Goal: Transaction & Acquisition: Purchase product/service

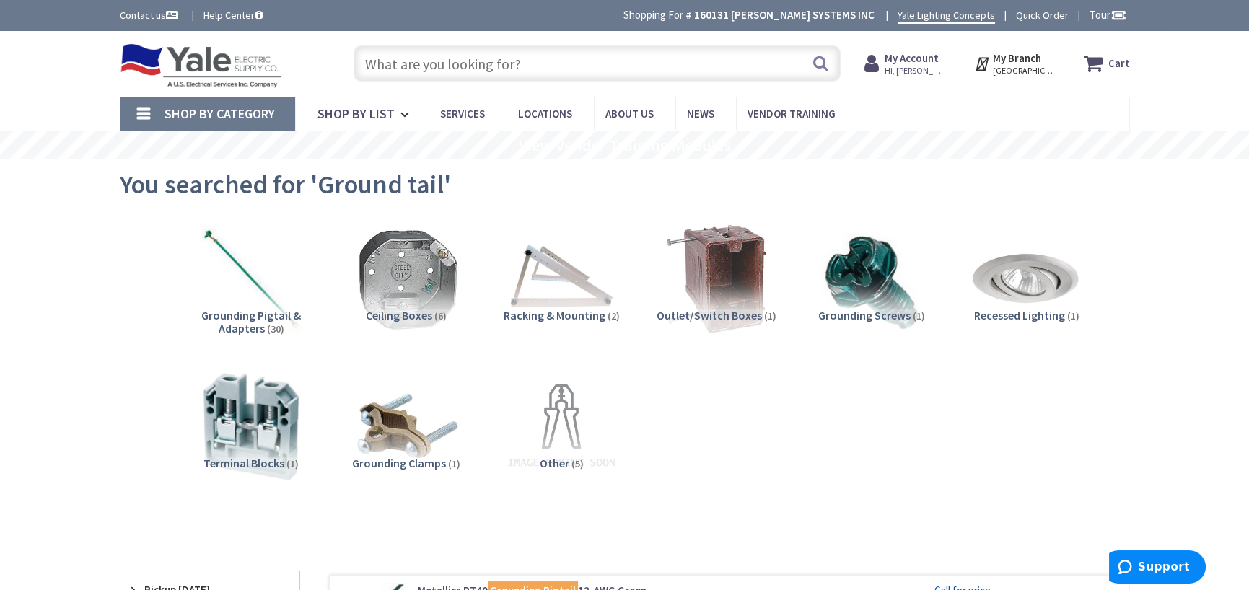
click at [463, 64] on input "text" at bounding box center [597, 63] width 487 height 36
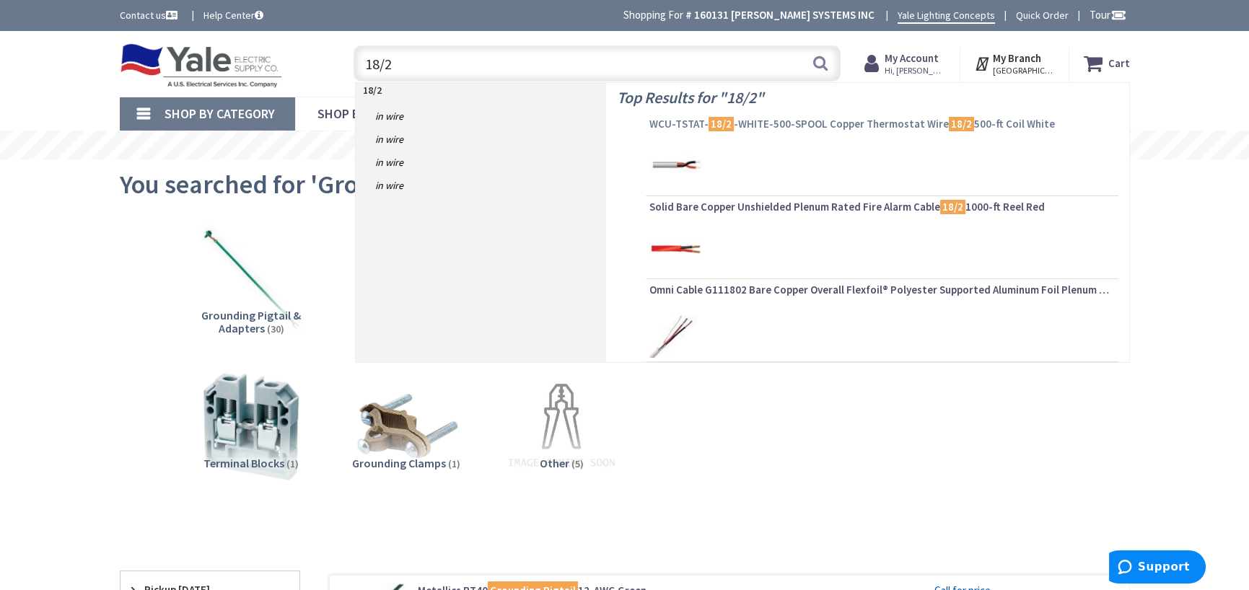
type input "18/2"
click at [774, 123] on span "WCU-TSTAT- 18/2 -WHITE-500-SPOOL Copper Thermostat Wire 18/2 500-ft Coil White" at bounding box center [882, 124] width 465 height 14
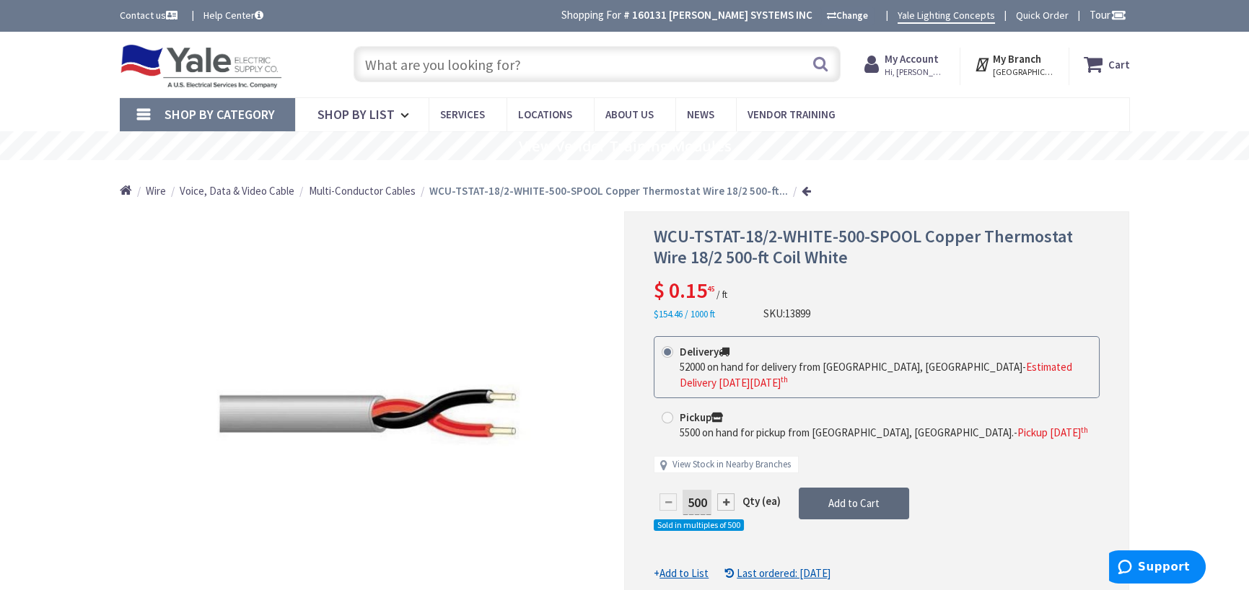
click at [846, 497] on span "Add to Cart" at bounding box center [853, 504] width 51 height 14
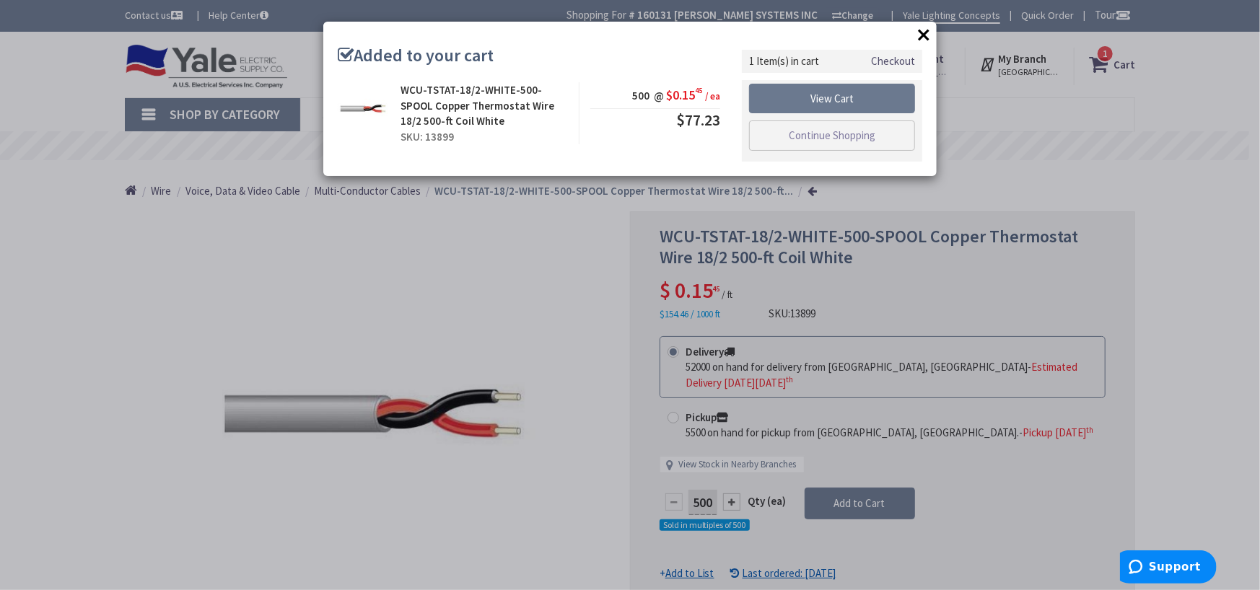
click at [919, 35] on button "×" at bounding box center [924, 35] width 22 height 22
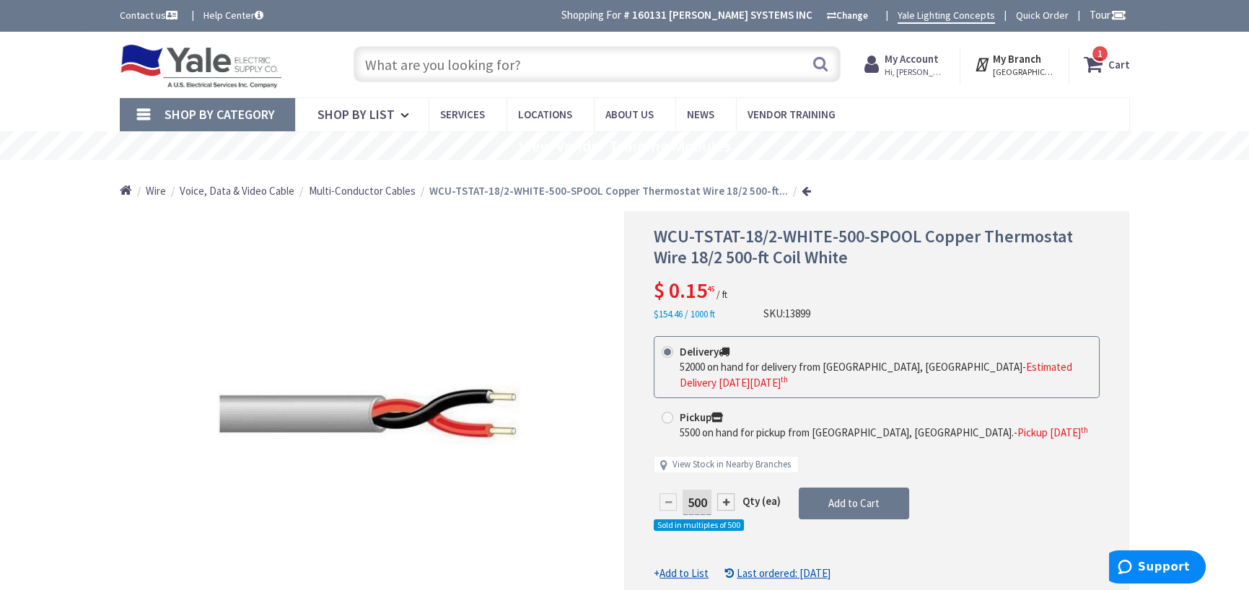
click at [1120, 65] on strong "Cart" at bounding box center [1119, 64] width 22 height 26
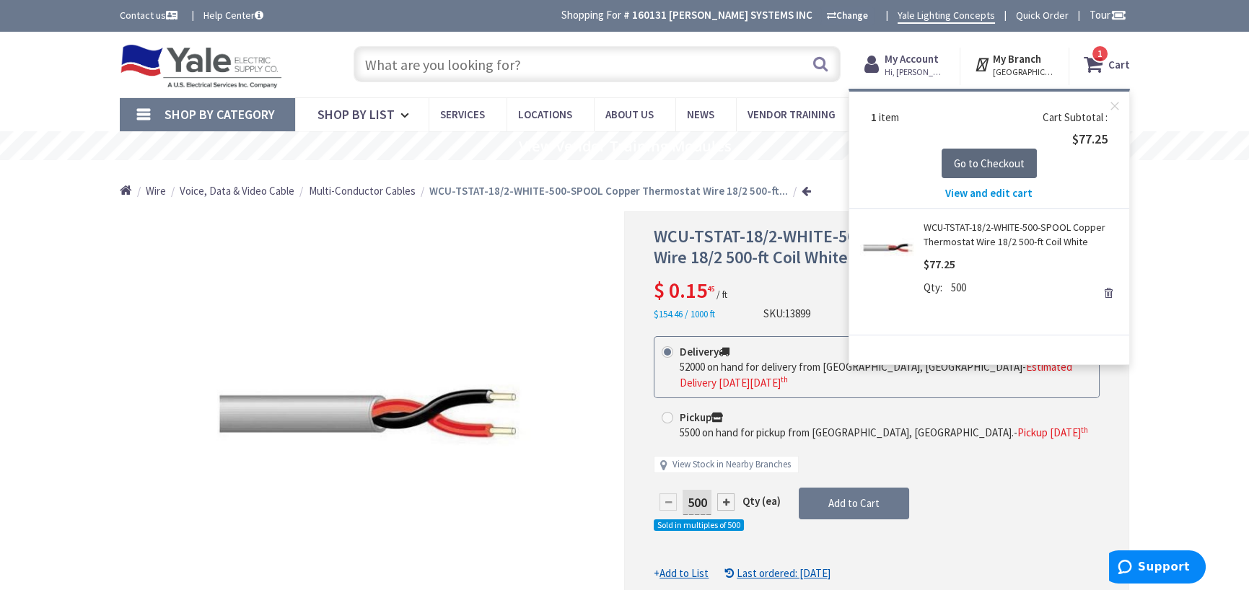
click at [1014, 167] on span "Go to Checkout" at bounding box center [989, 164] width 71 height 14
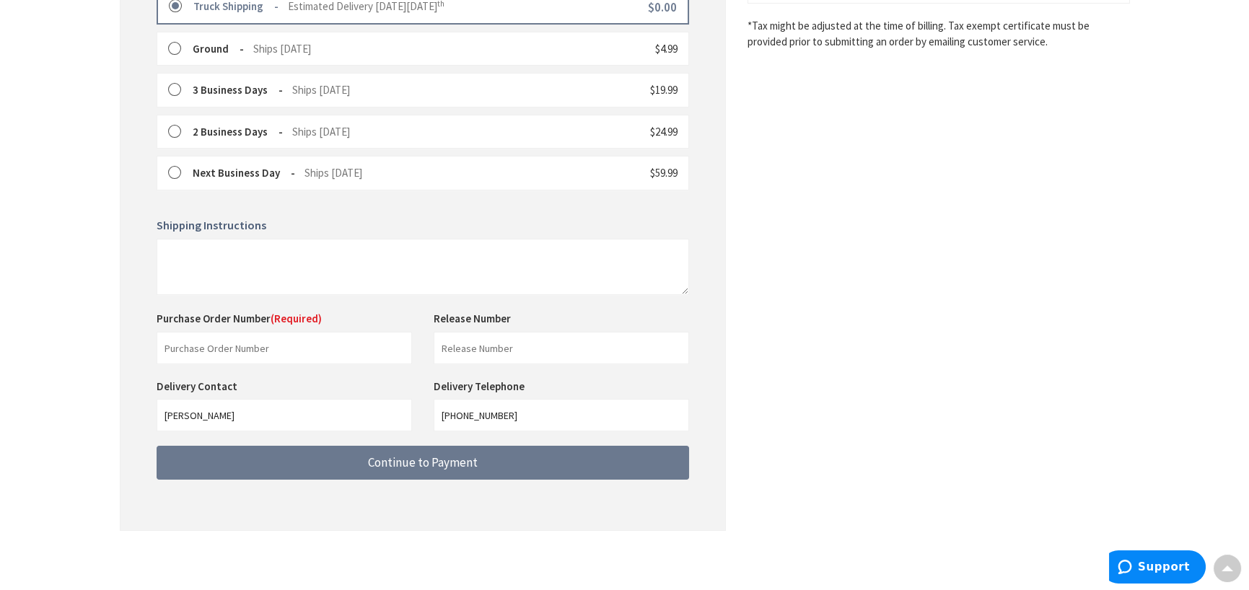
scroll to position [434, 0]
click at [224, 346] on input "text" at bounding box center [284, 347] width 255 height 32
type input "34145"
click at [493, 348] on input "text" at bounding box center [561, 347] width 255 height 32
type input "19454 3 center"
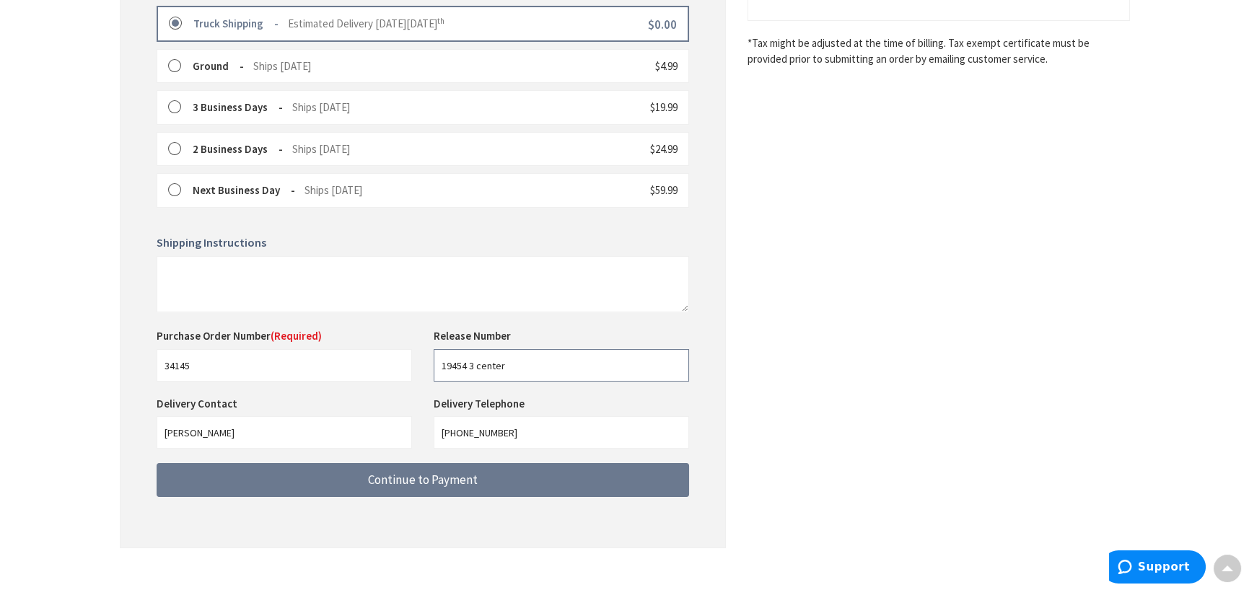
scroll to position [433, 0]
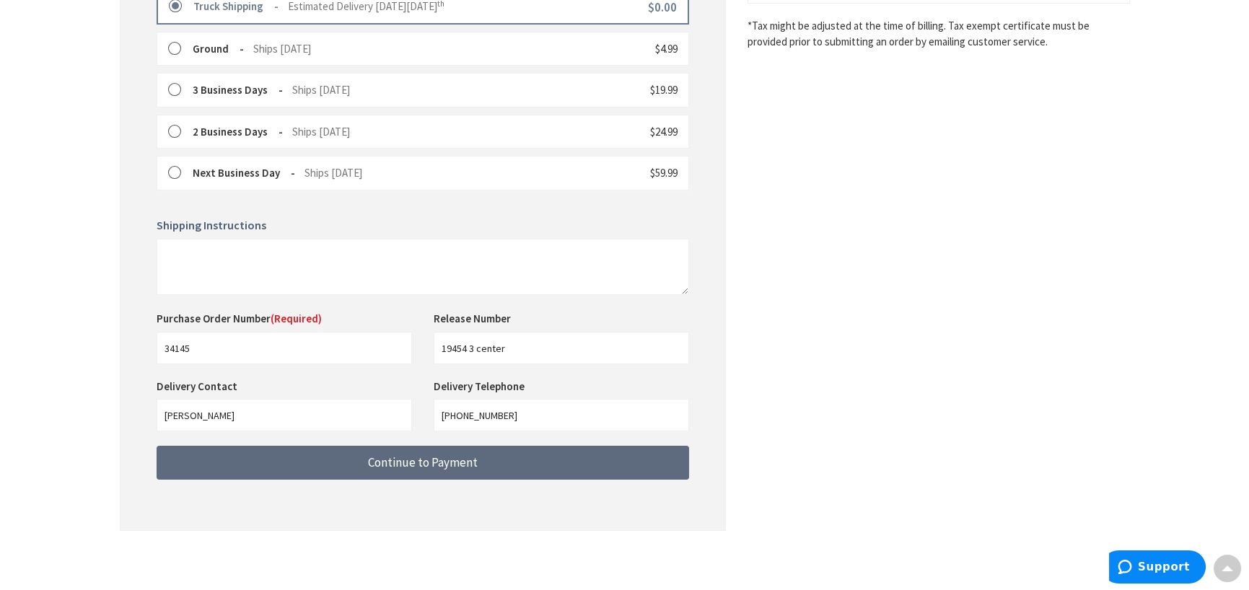
click at [321, 457] on button "Continue to Payment" at bounding box center [423, 463] width 533 height 34
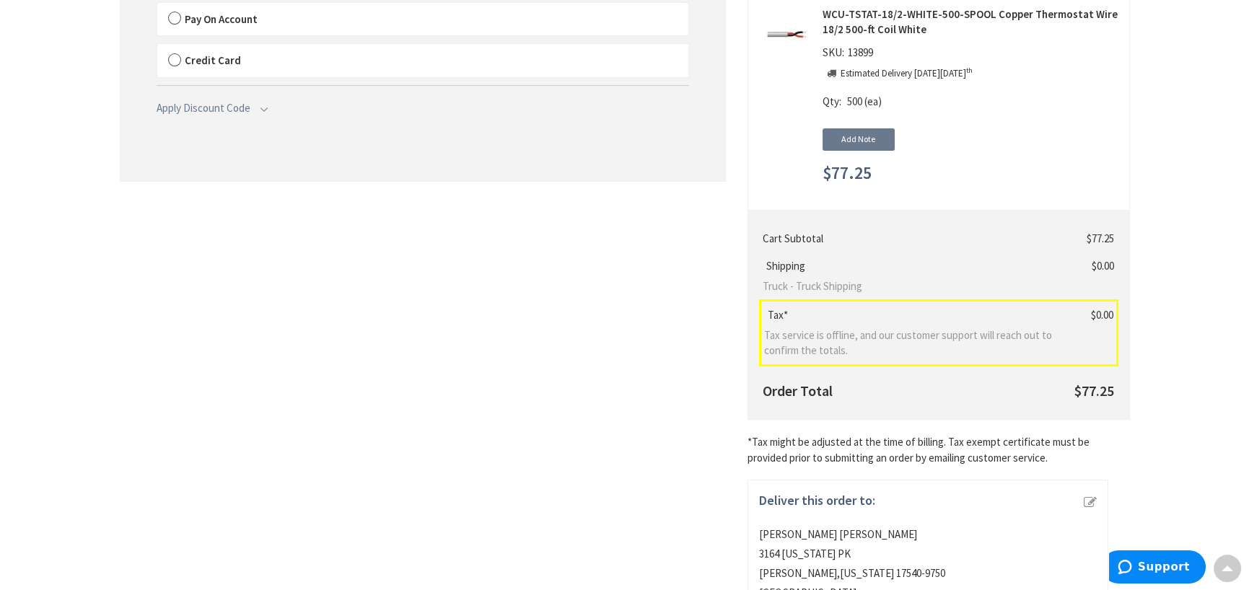
scroll to position [43, 0]
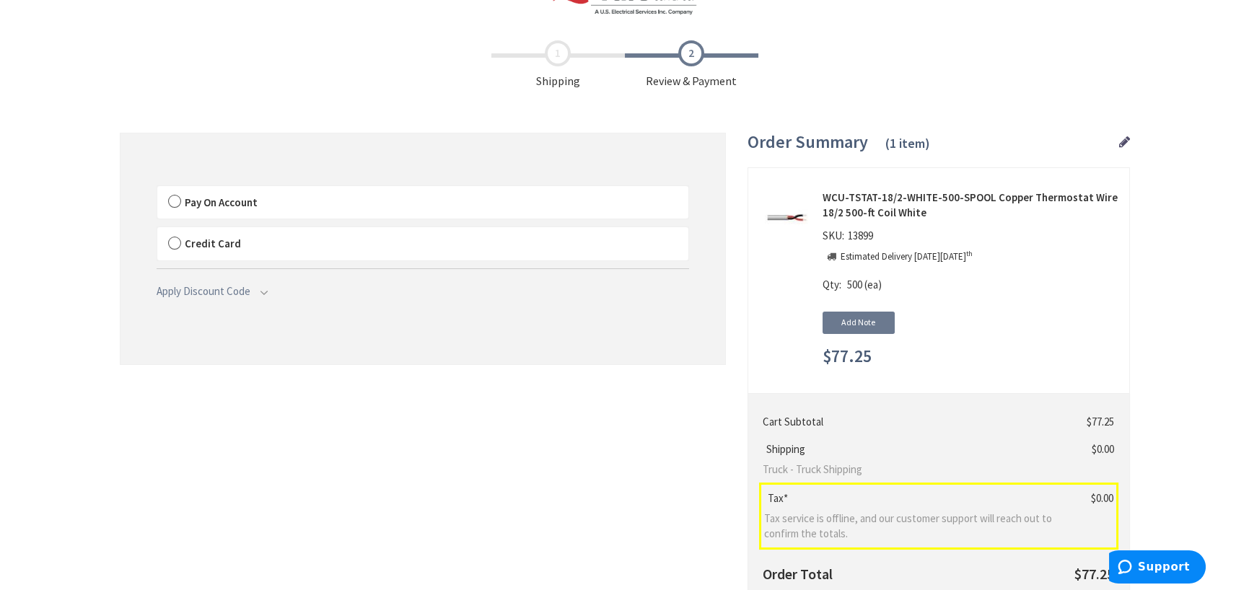
click at [209, 198] on span "Pay On Account" at bounding box center [221, 203] width 73 height 14
click at [157, 189] on input "Pay On Account" at bounding box center [157, 189] width 0 height 0
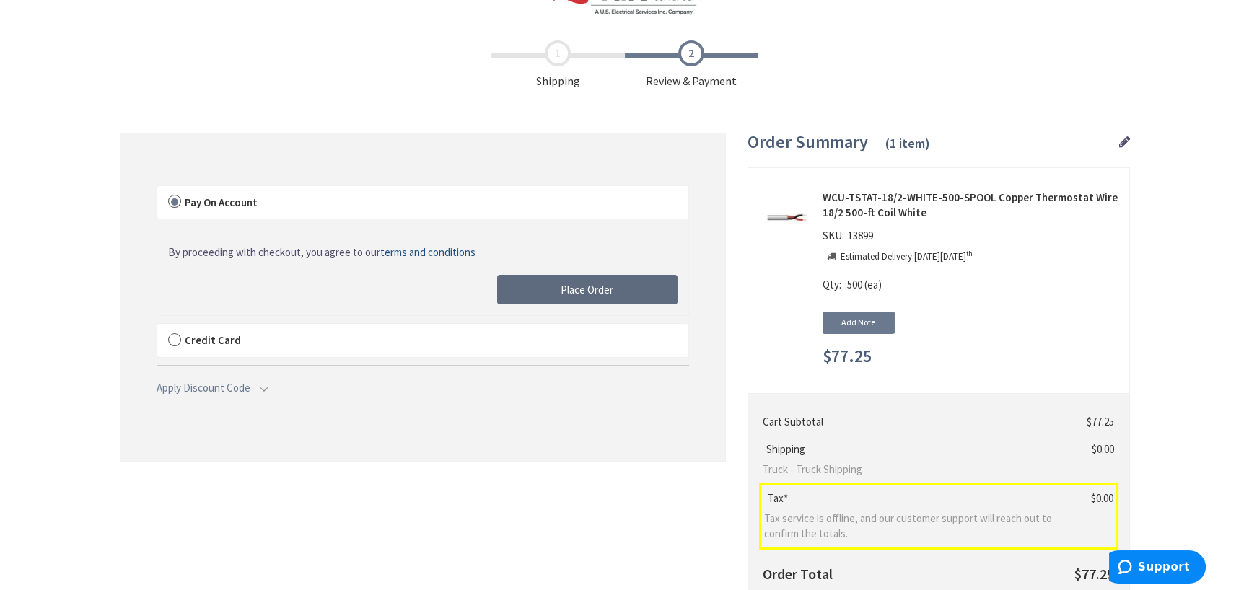
click at [521, 287] on button "Place Order" at bounding box center [587, 290] width 180 height 30
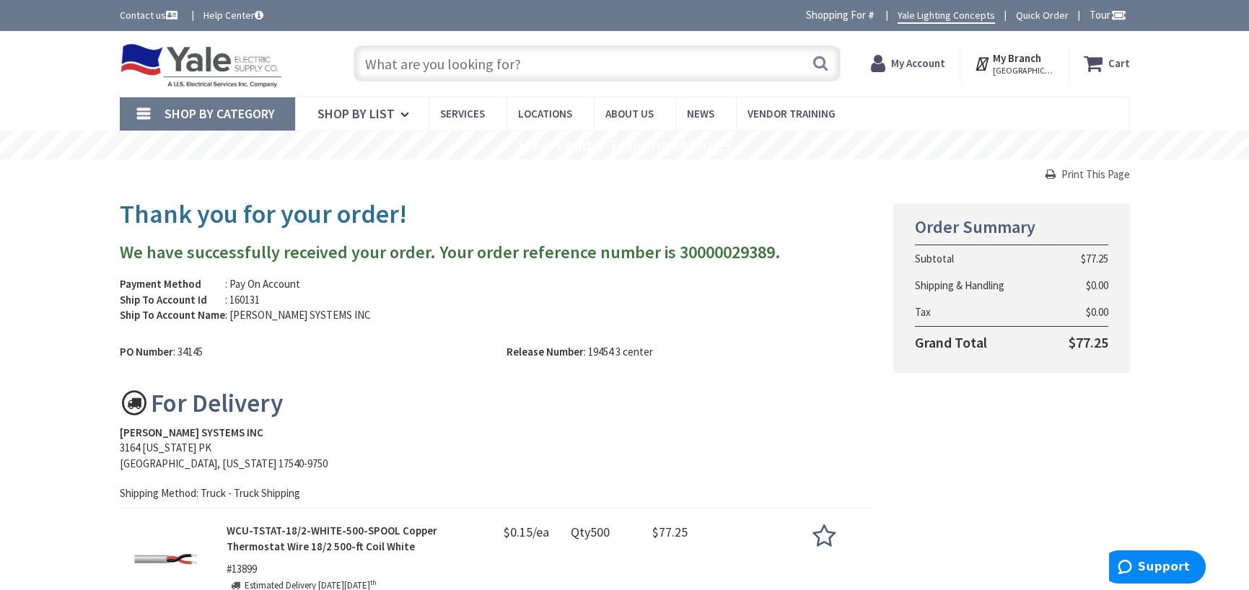
click at [475, 64] on input "text" at bounding box center [597, 63] width 487 height 36
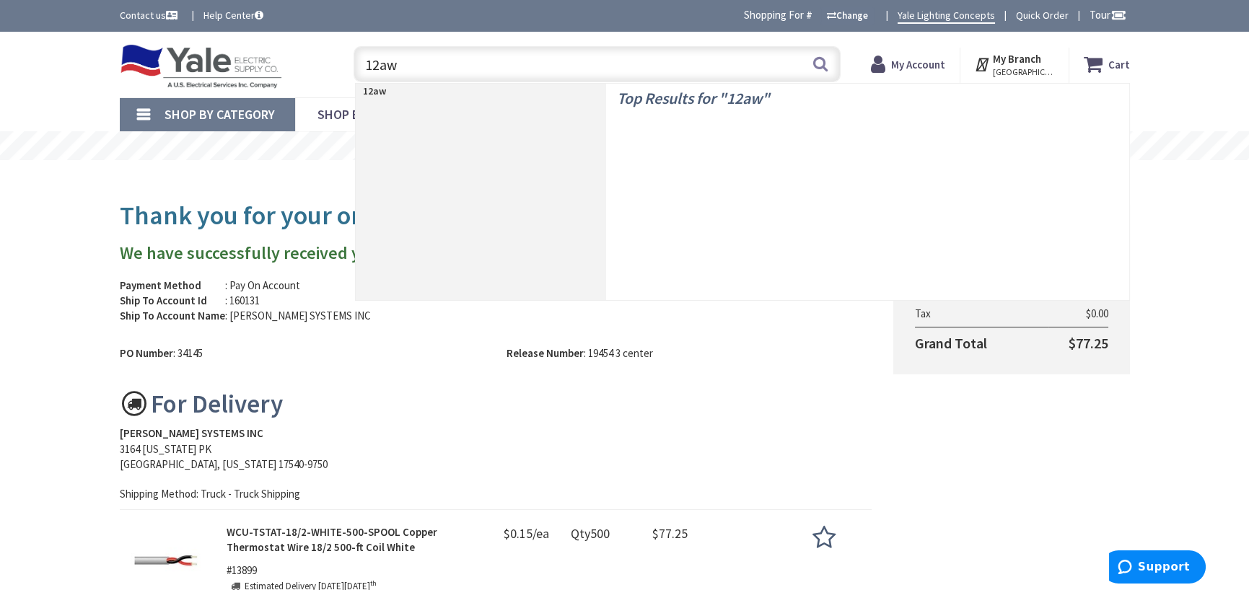
type input "12awg"
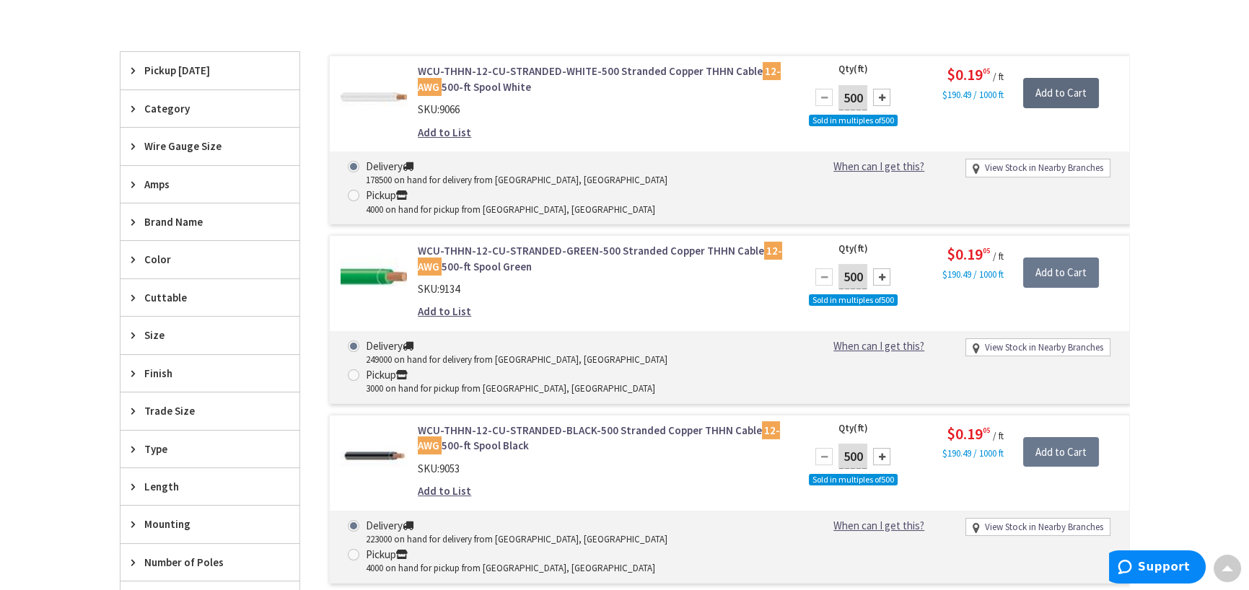
click at [1070, 92] on input "Add to Cart" at bounding box center [1061, 93] width 76 height 30
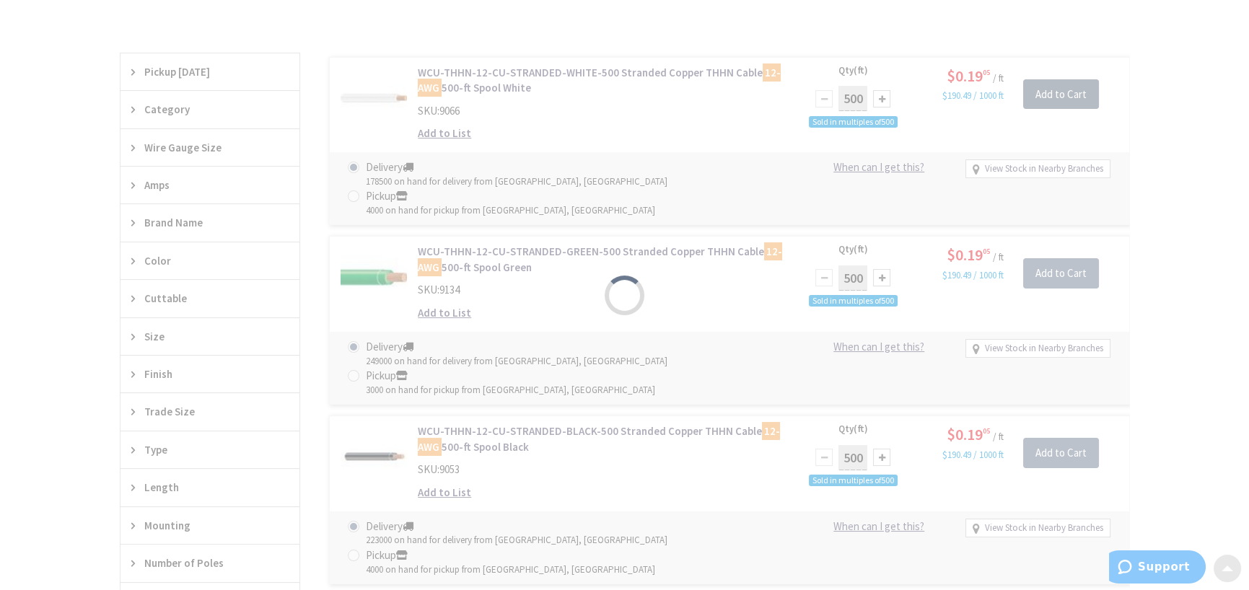
scroll to position [434, 0]
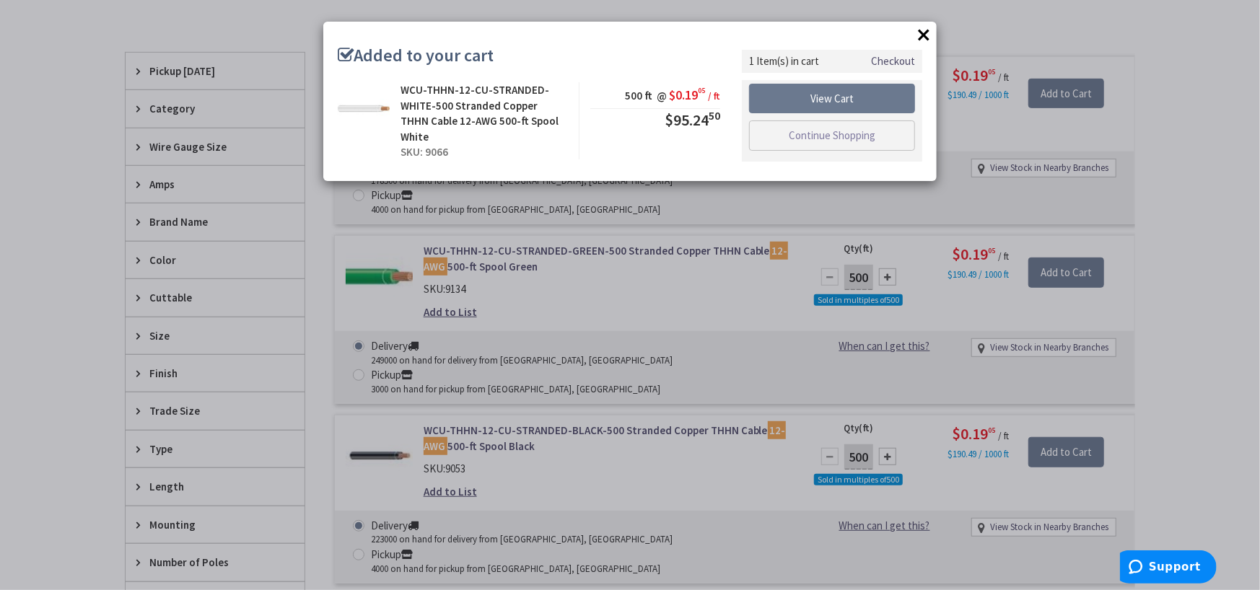
click at [926, 36] on button "×" at bounding box center [924, 35] width 22 height 22
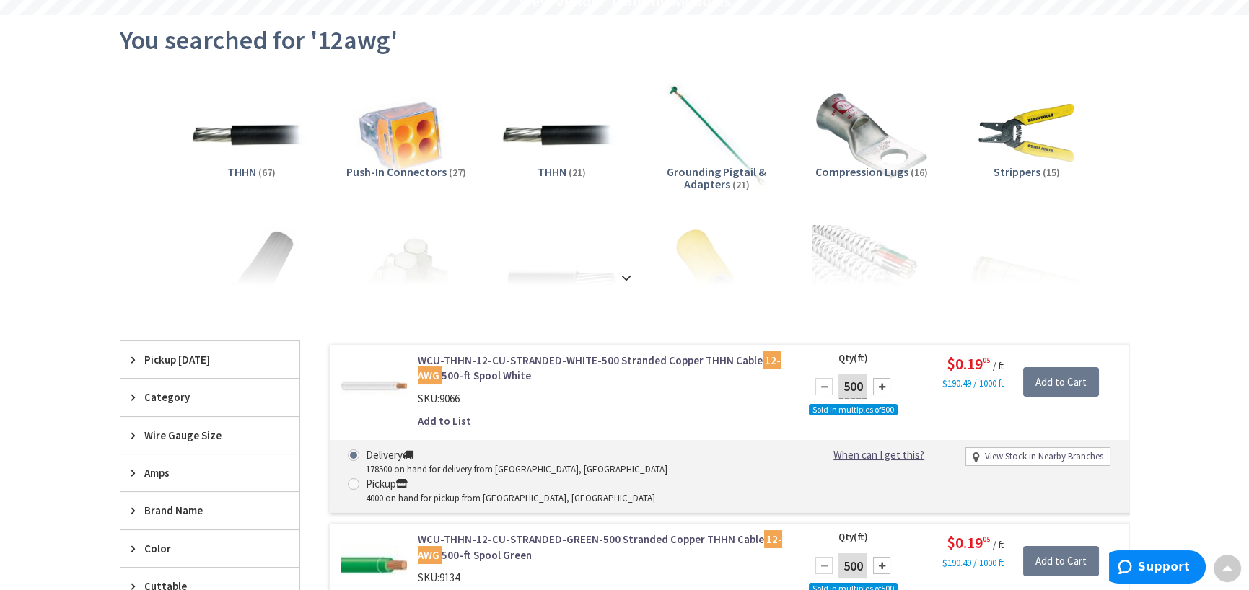
scroll to position [0, 0]
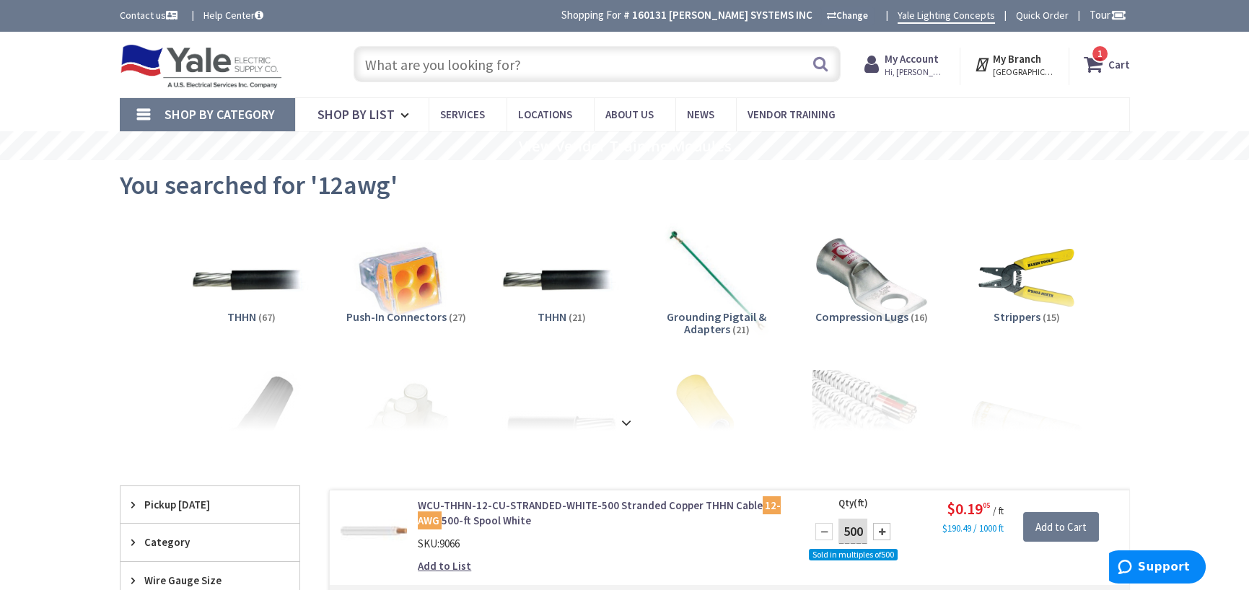
click at [536, 63] on input "text" at bounding box center [597, 64] width 487 height 36
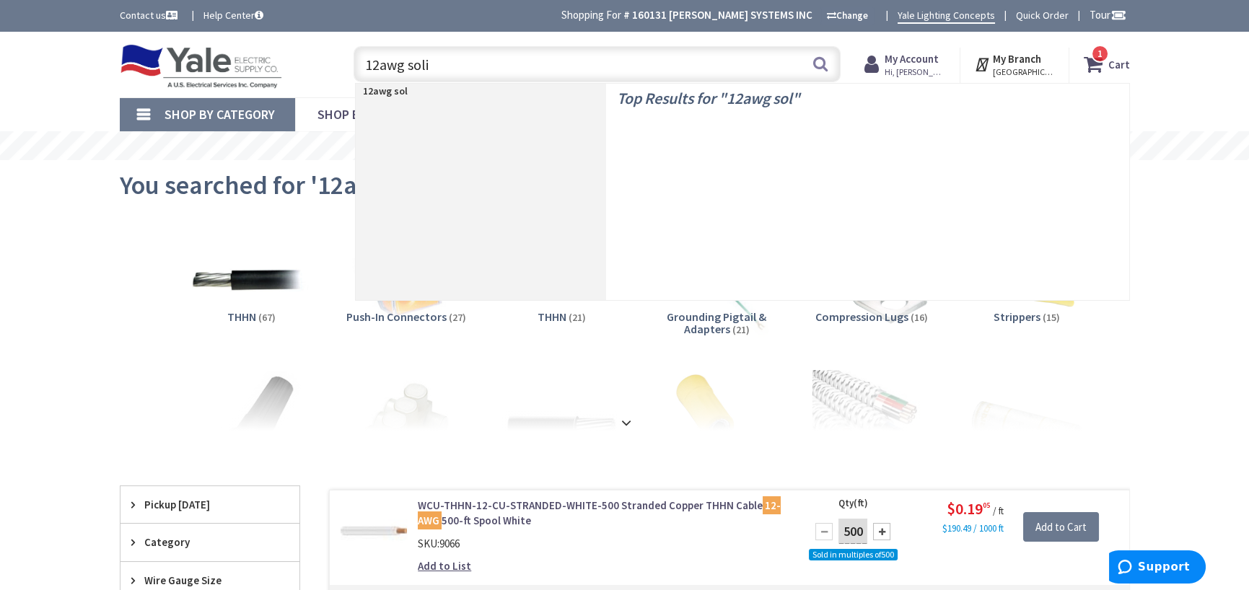
type input "12awg solid"
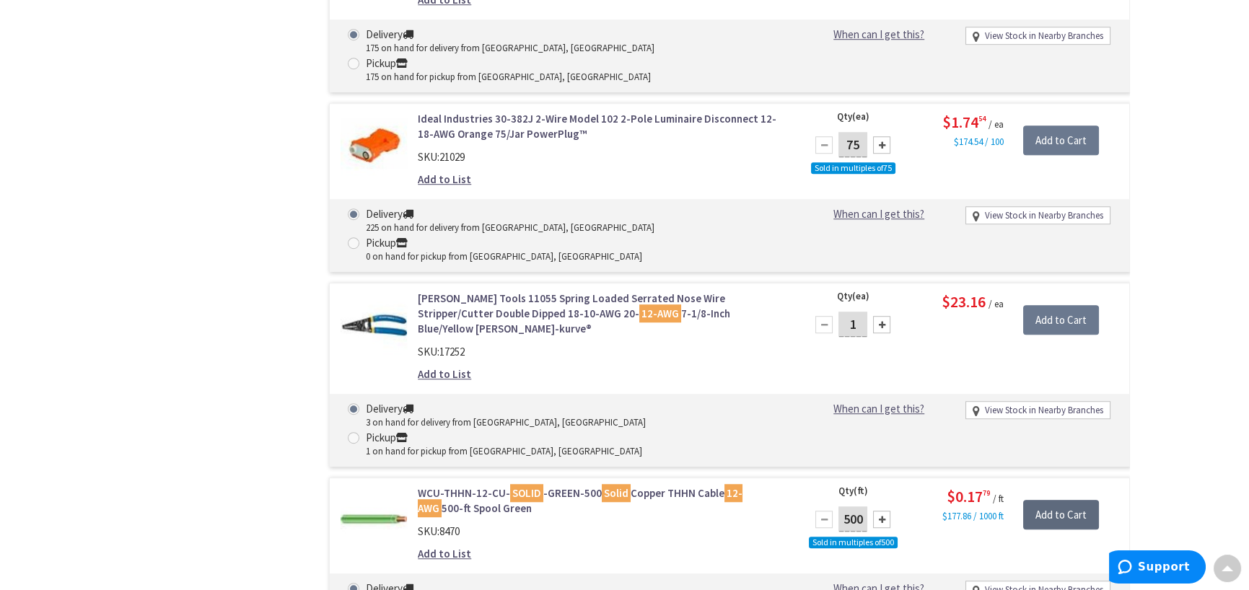
click at [1058, 500] on input "Add to Cart" at bounding box center [1061, 515] width 76 height 30
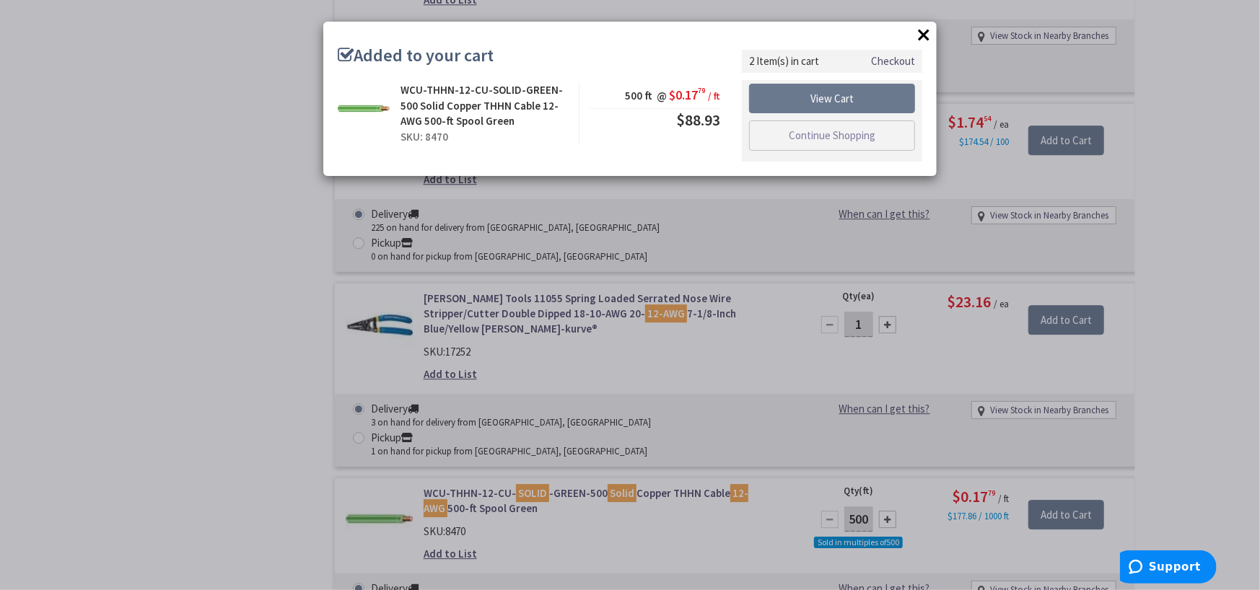
click at [919, 35] on button "×" at bounding box center [924, 35] width 22 height 22
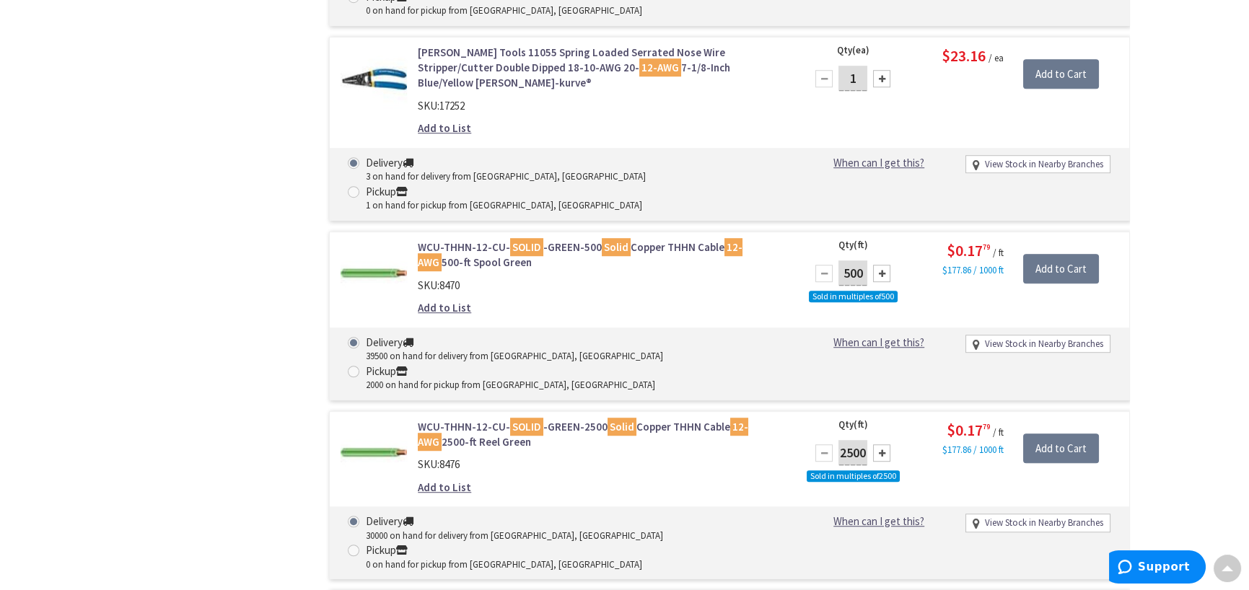
scroll to position [2815, 0]
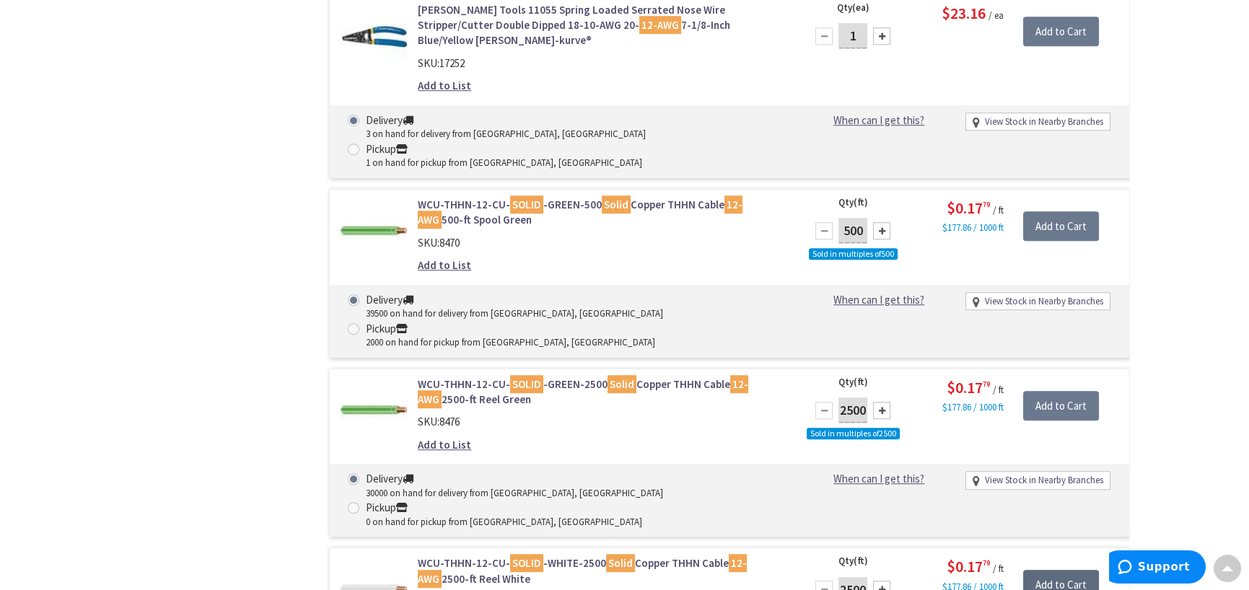
click at [1054, 570] on input "Add to Cart" at bounding box center [1061, 585] width 76 height 30
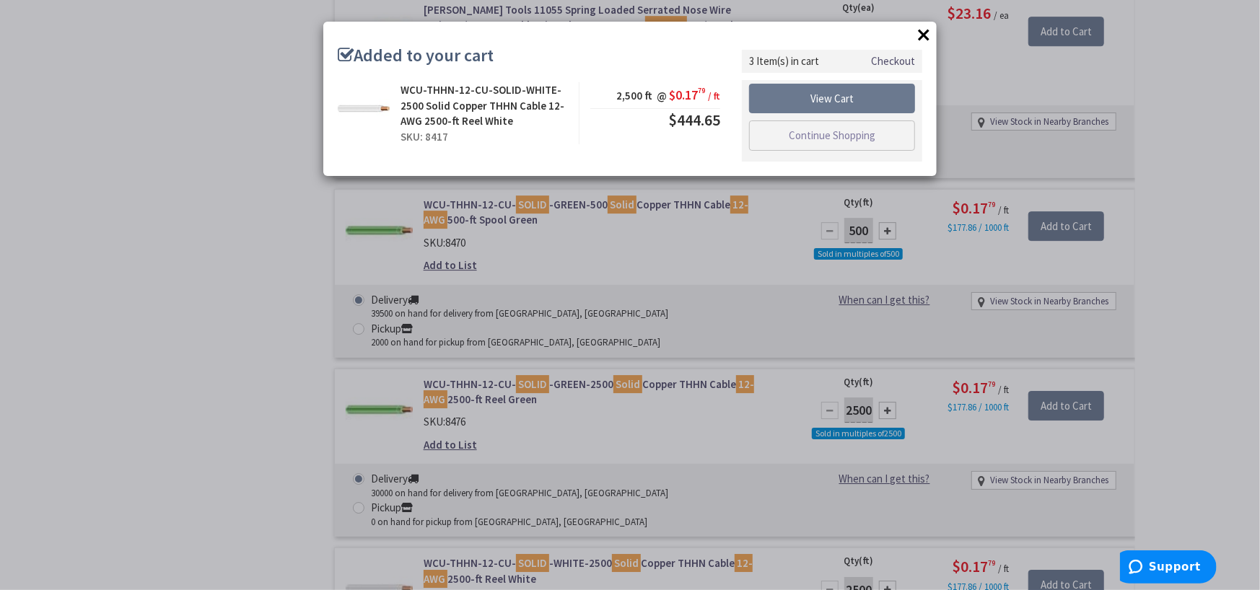
click at [922, 28] on button "×" at bounding box center [924, 35] width 22 height 22
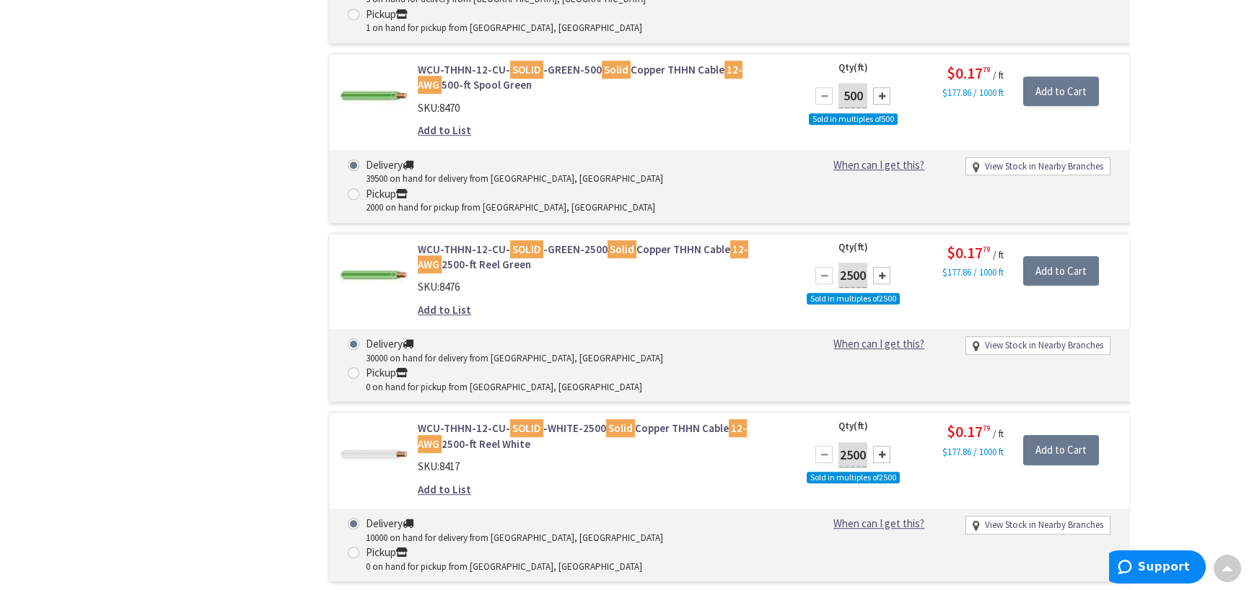
scroll to position [2959, 0]
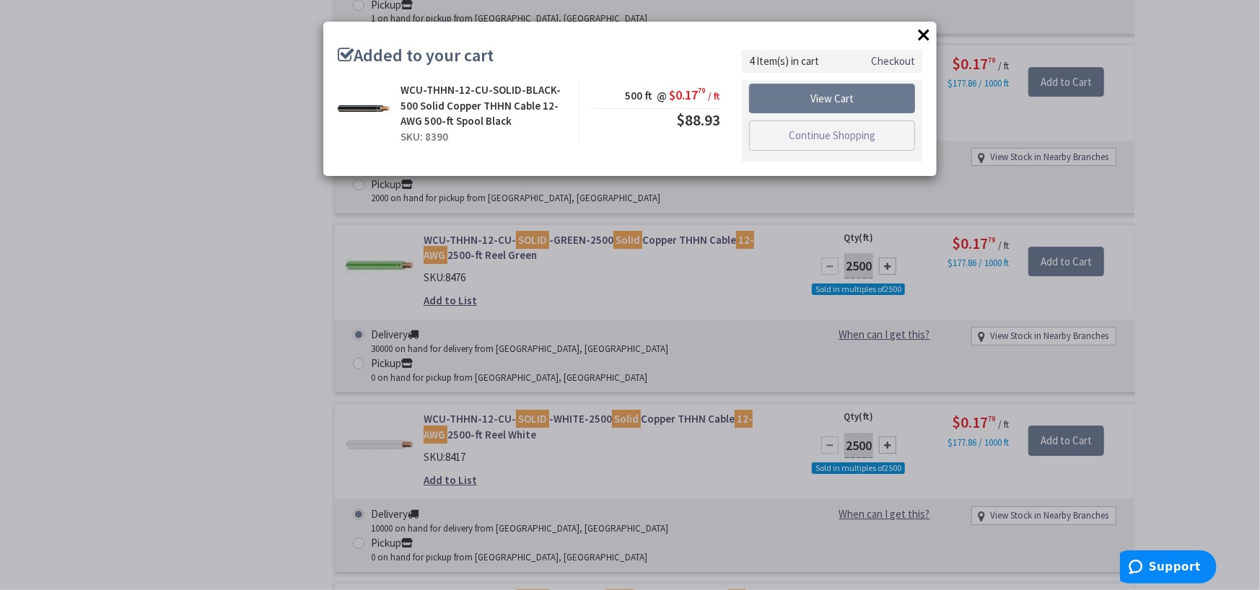
click at [932, 34] on button "×" at bounding box center [924, 35] width 22 height 22
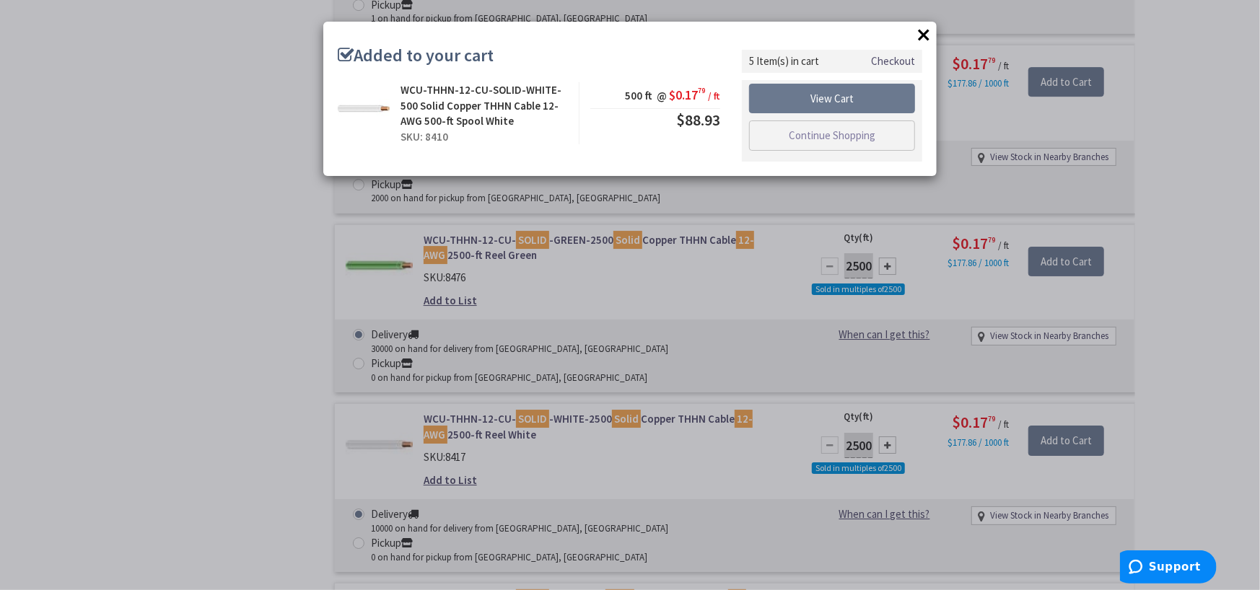
click at [924, 33] on button "×" at bounding box center [924, 35] width 22 height 22
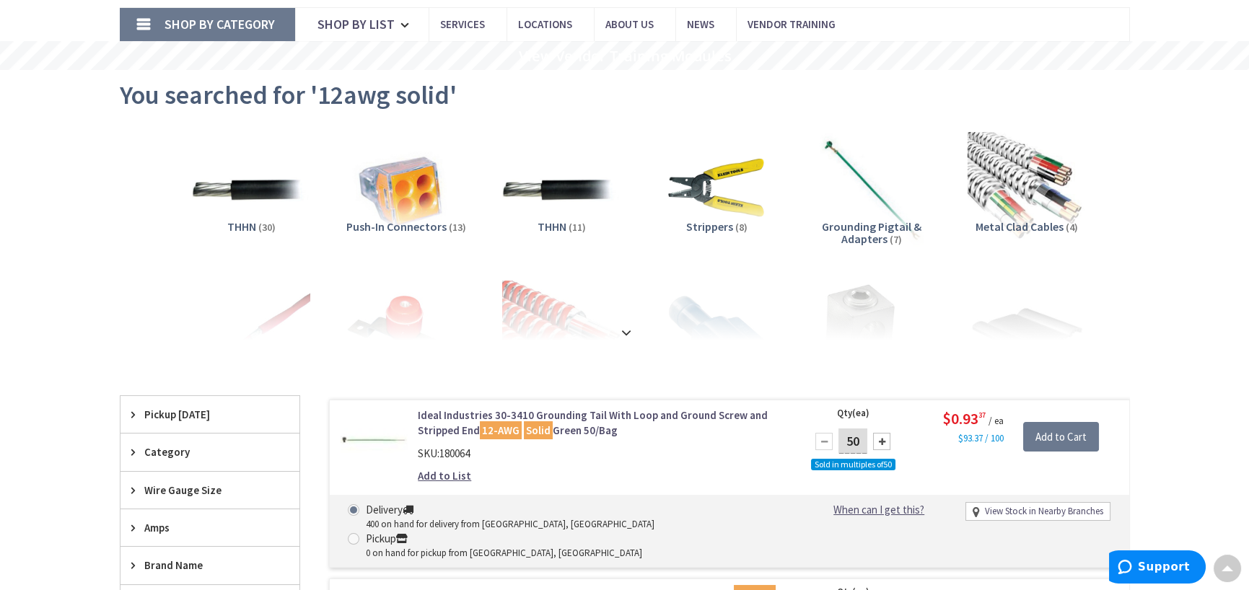
scroll to position [0, 0]
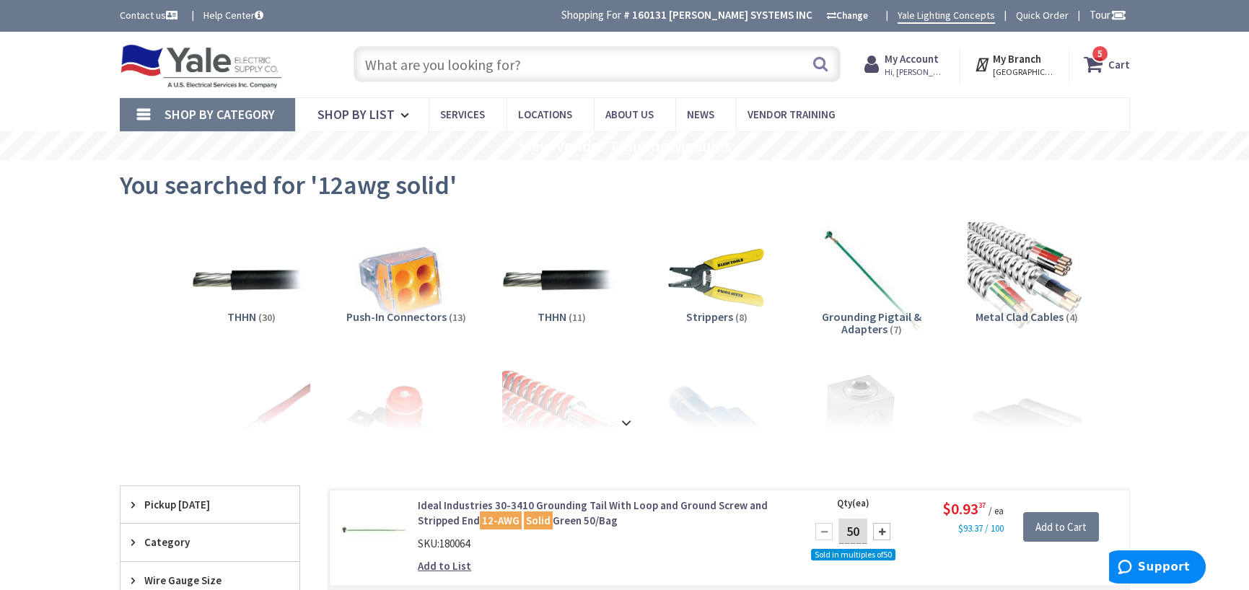
click at [1101, 61] on span "5 5 items" at bounding box center [1100, 54] width 18 height 18
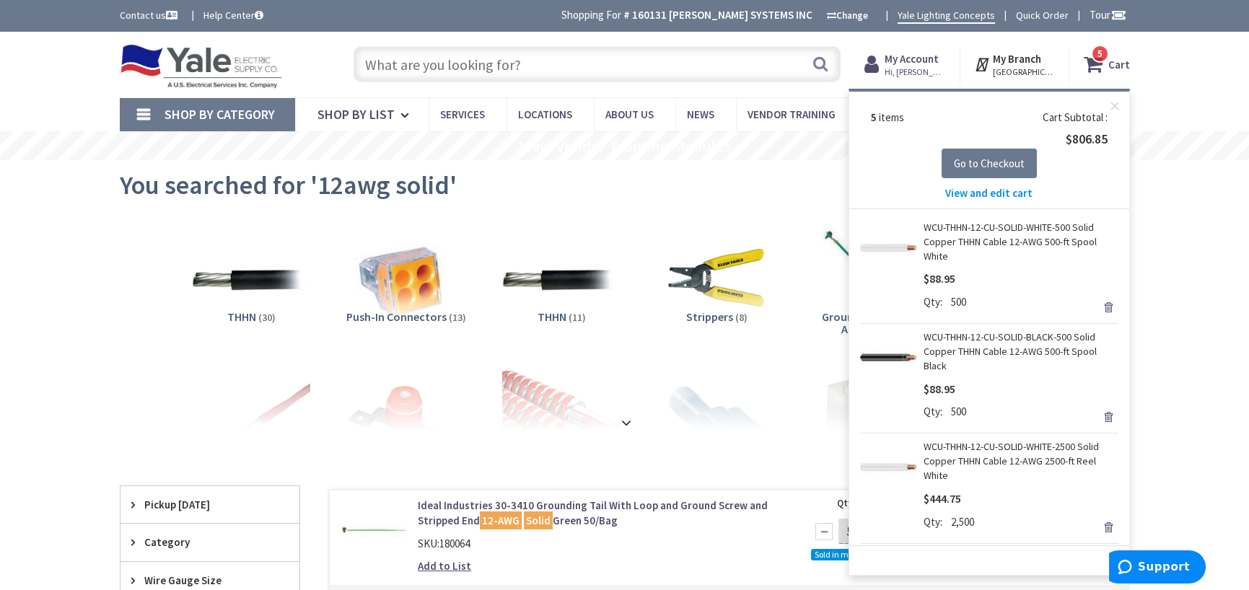
click at [973, 196] on span "View and edit cart" at bounding box center [988, 193] width 87 height 14
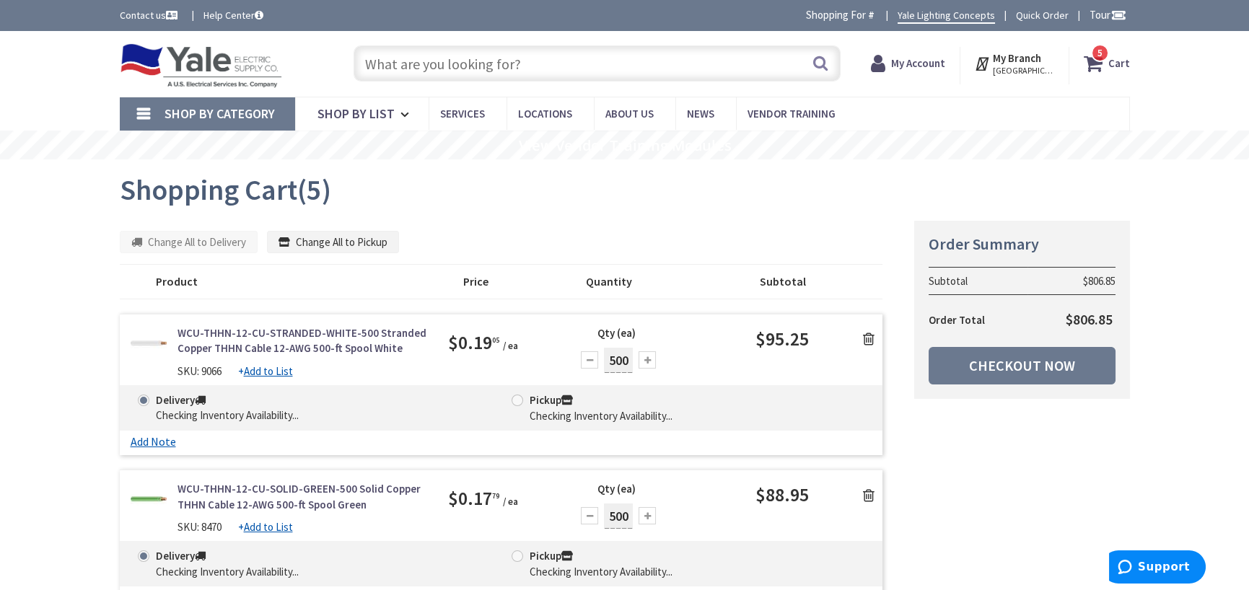
click at [865, 338] on icon at bounding box center [869, 339] width 12 height 14
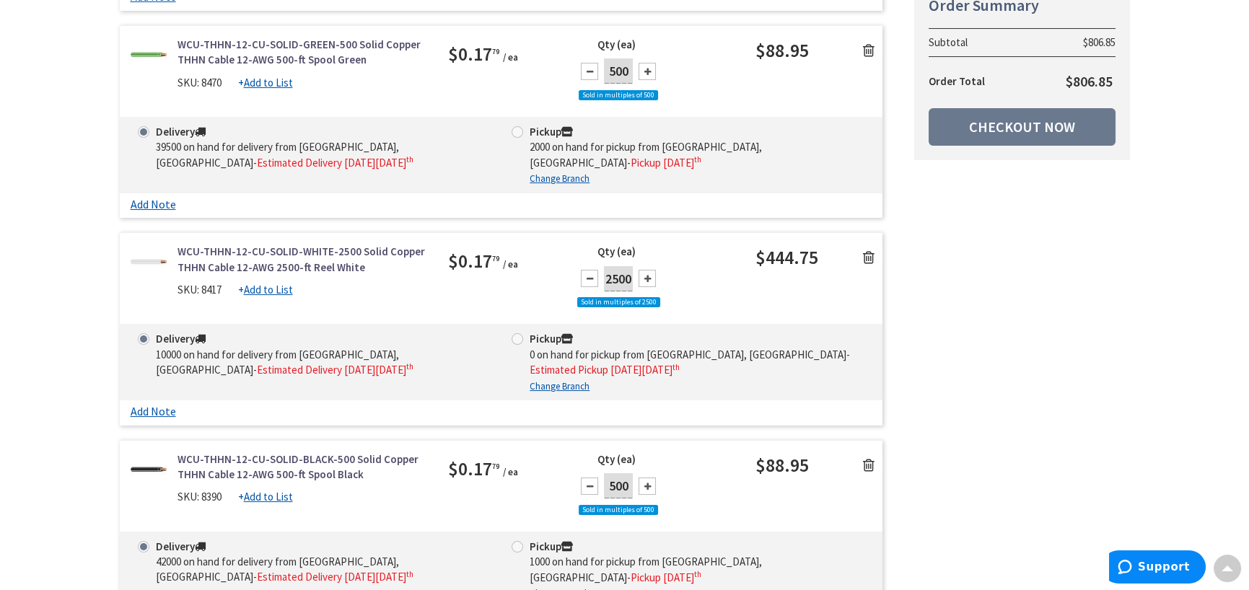
scroll to position [425, 0]
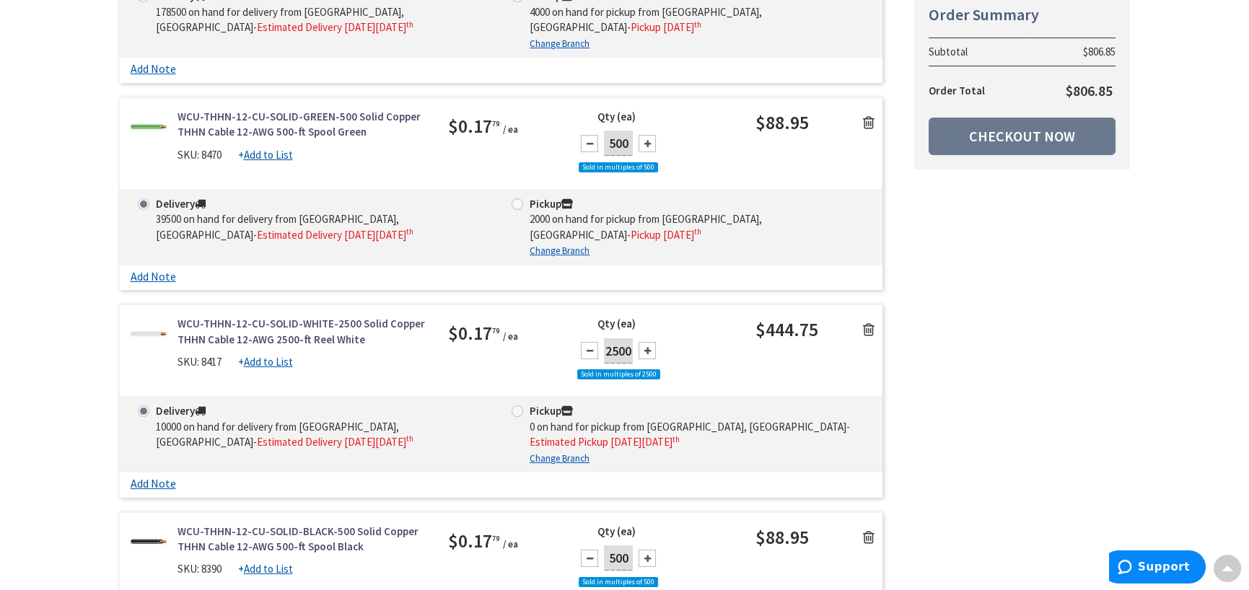
click at [866, 323] on icon at bounding box center [869, 330] width 12 height 14
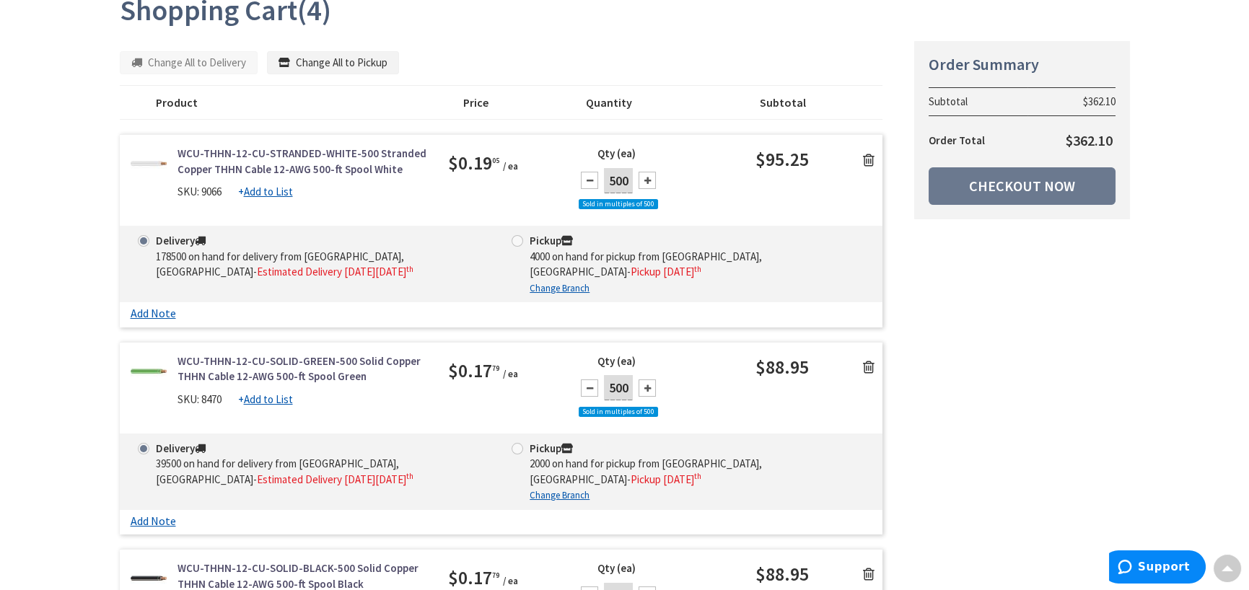
scroll to position [136, 0]
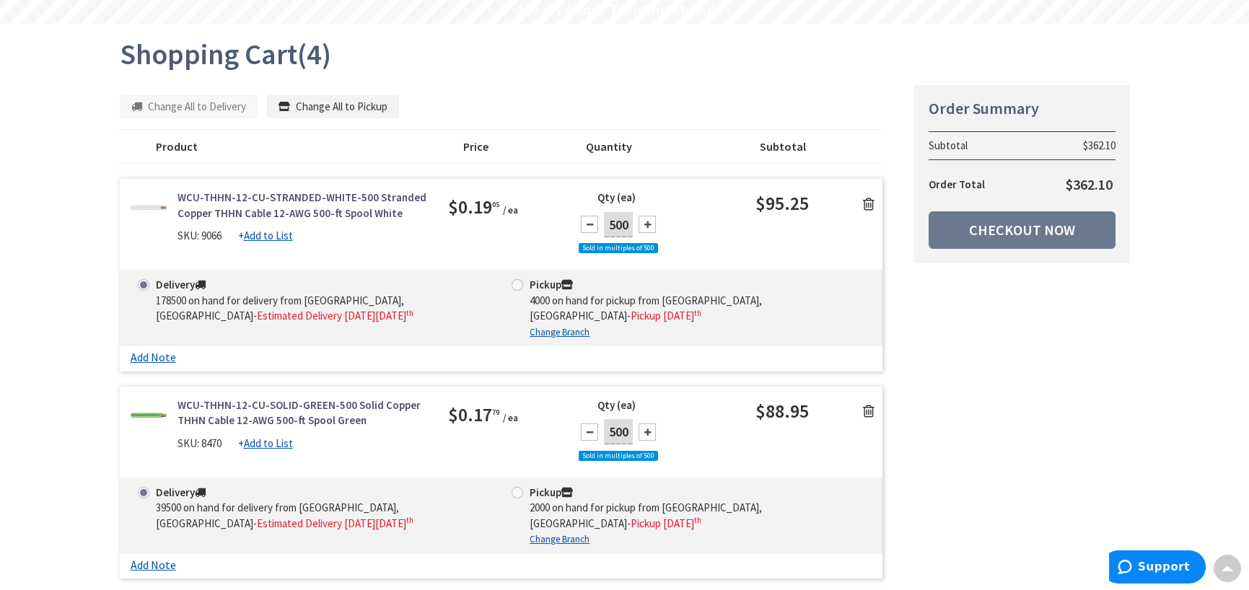
click at [869, 204] on icon at bounding box center [869, 204] width 12 height 14
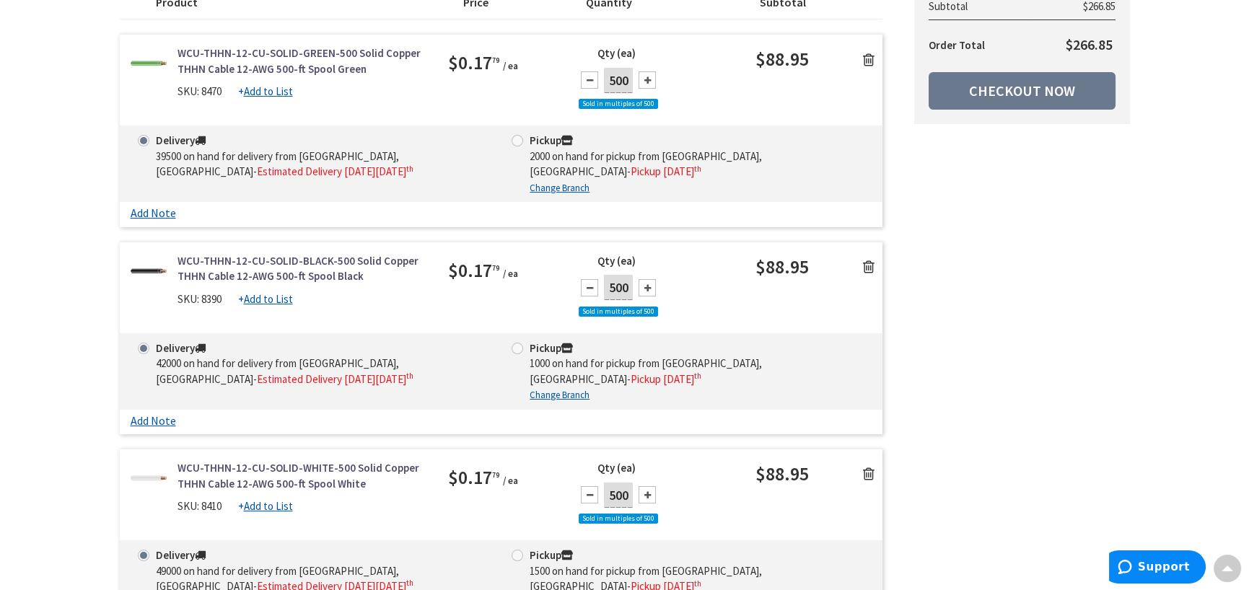
scroll to position [0, 0]
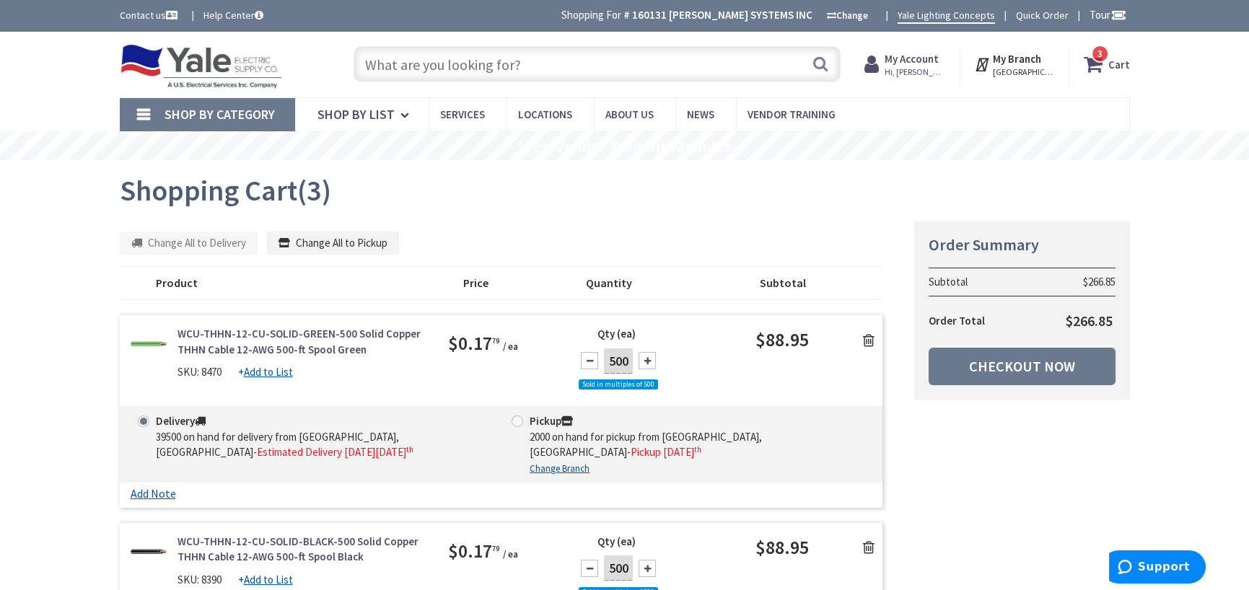
click at [608, 64] on input "text" at bounding box center [597, 64] width 487 height 36
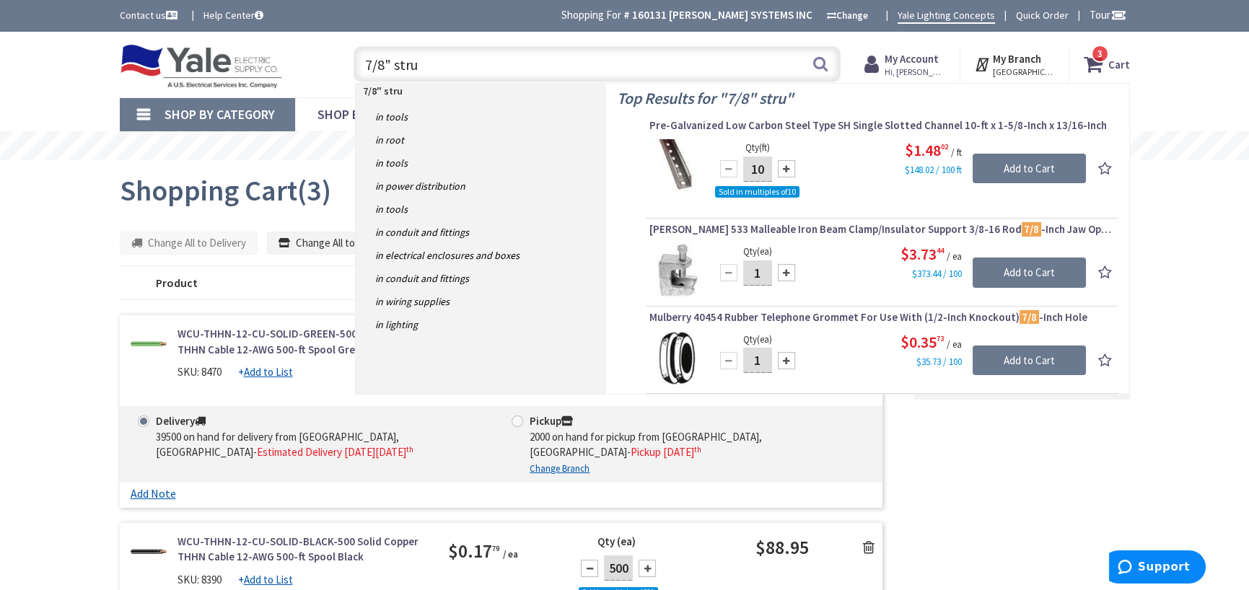
type input "7/8" strut"
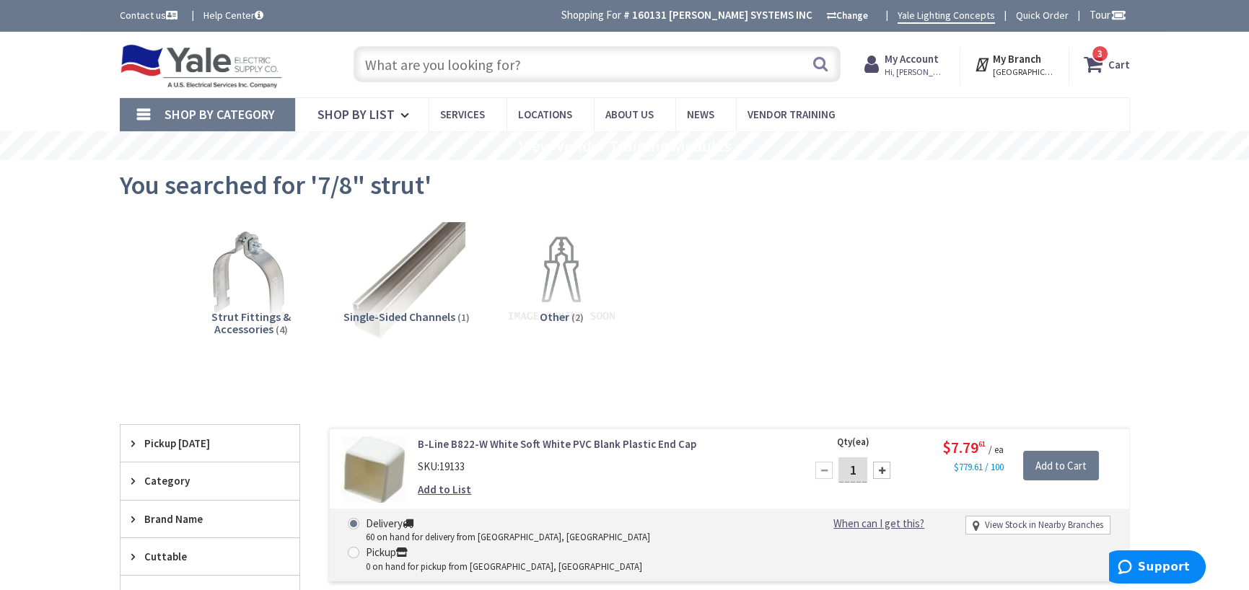
click at [476, 69] on input "text" at bounding box center [597, 64] width 487 height 36
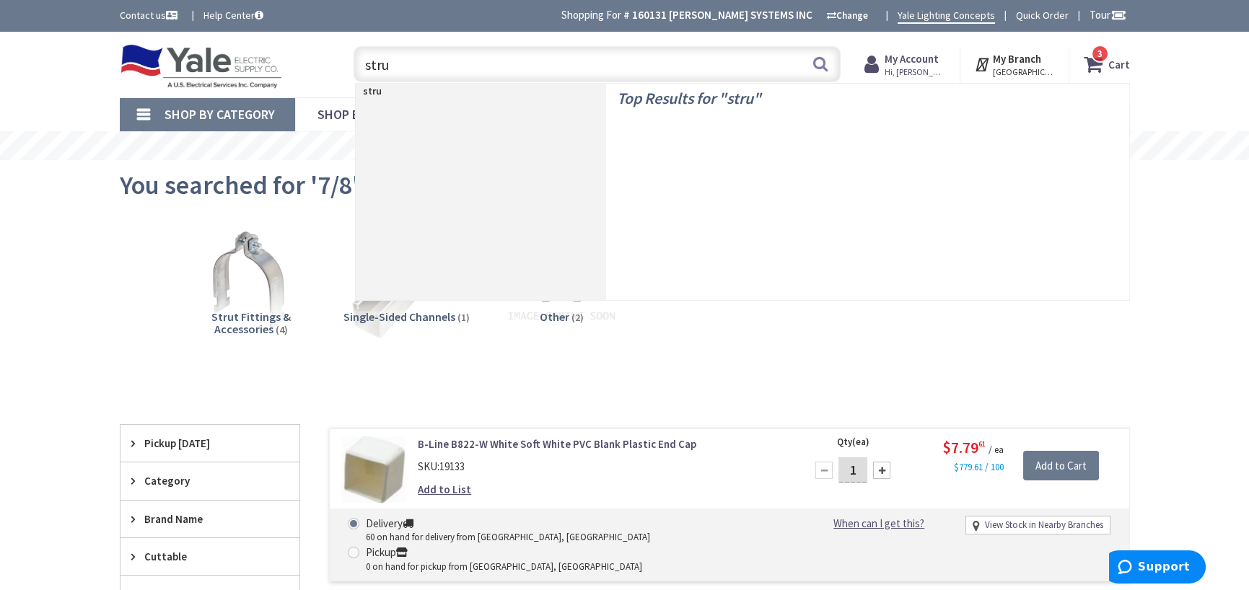
type input "strut"
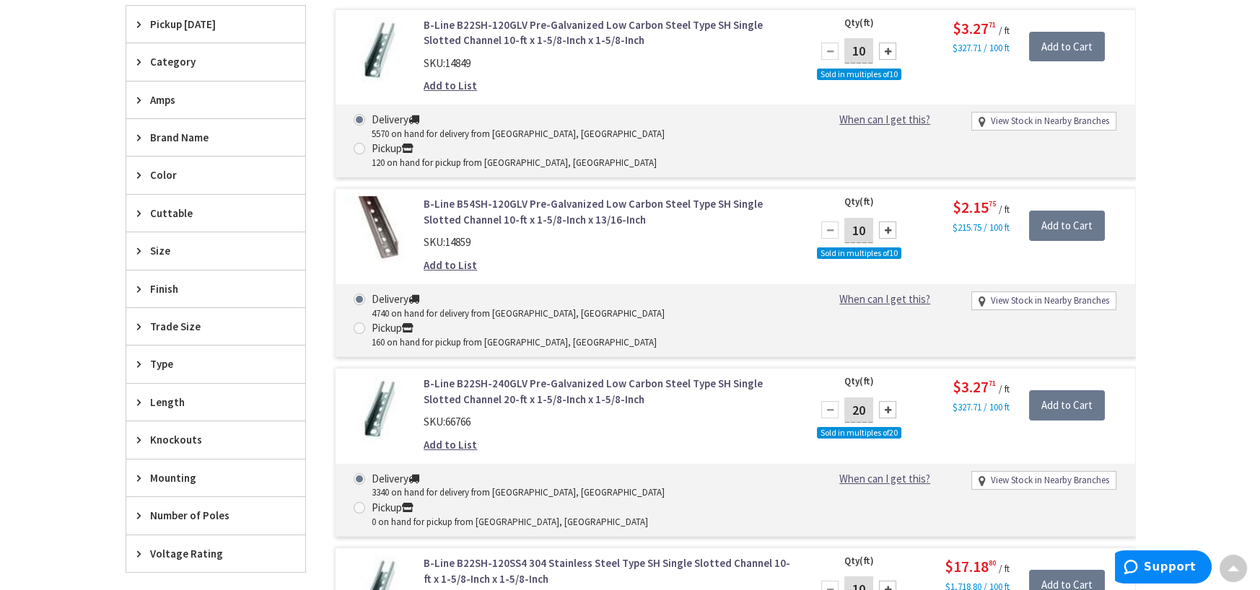
scroll to position [361, 0]
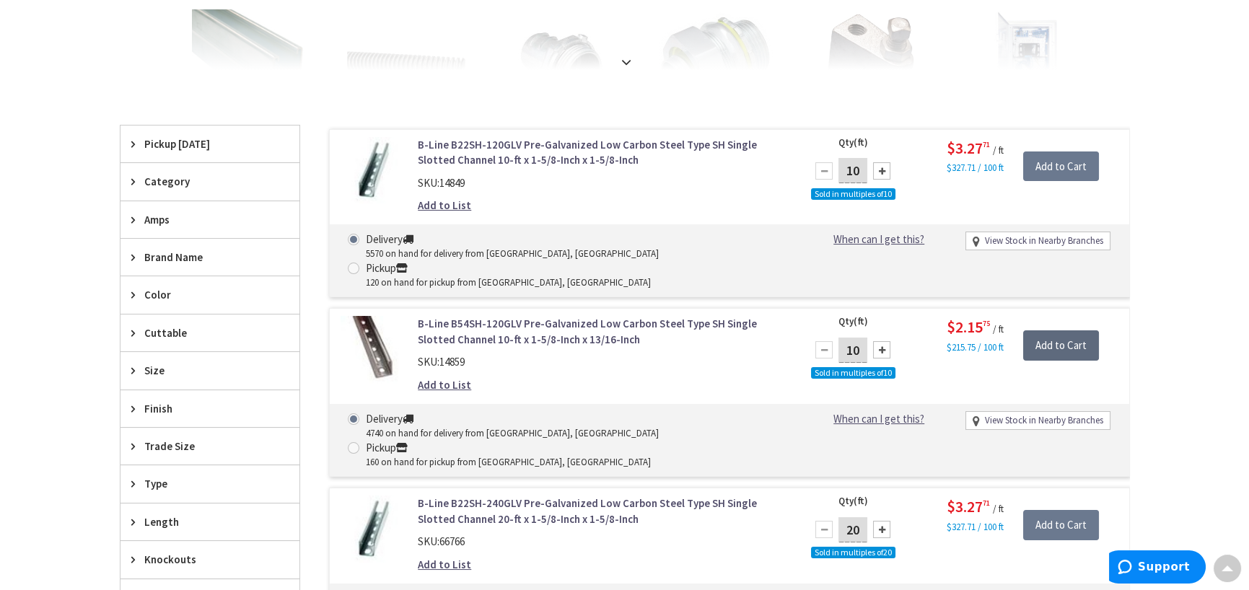
click at [1049, 331] on input "Add to Cart" at bounding box center [1061, 346] width 76 height 30
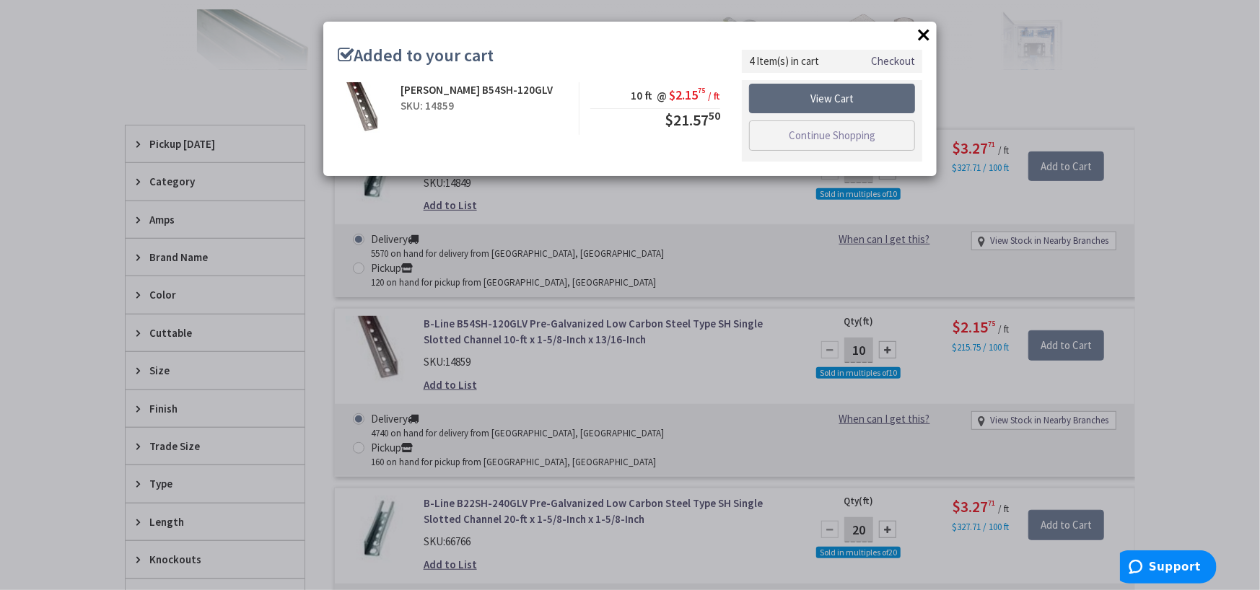
click at [830, 96] on link "View Cart" at bounding box center [832, 99] width 166 height 30
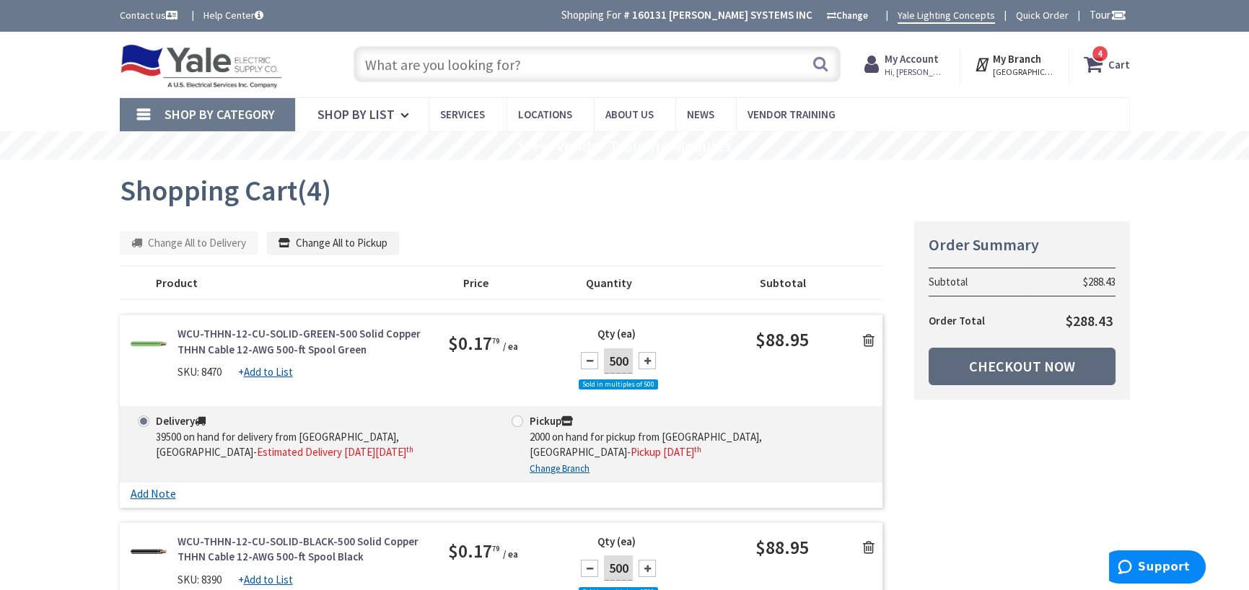
click at [1010, 372] on link "Checkout Now" at bounding box center [1022, 367] width 187 height 38
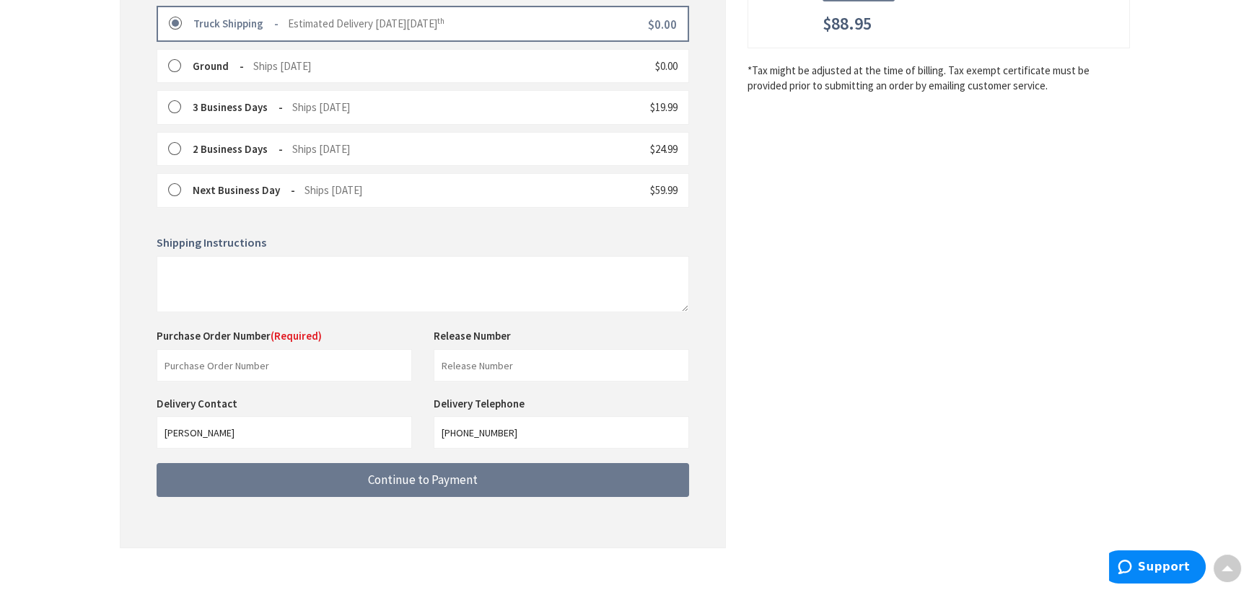
scroll to position [433, 0]
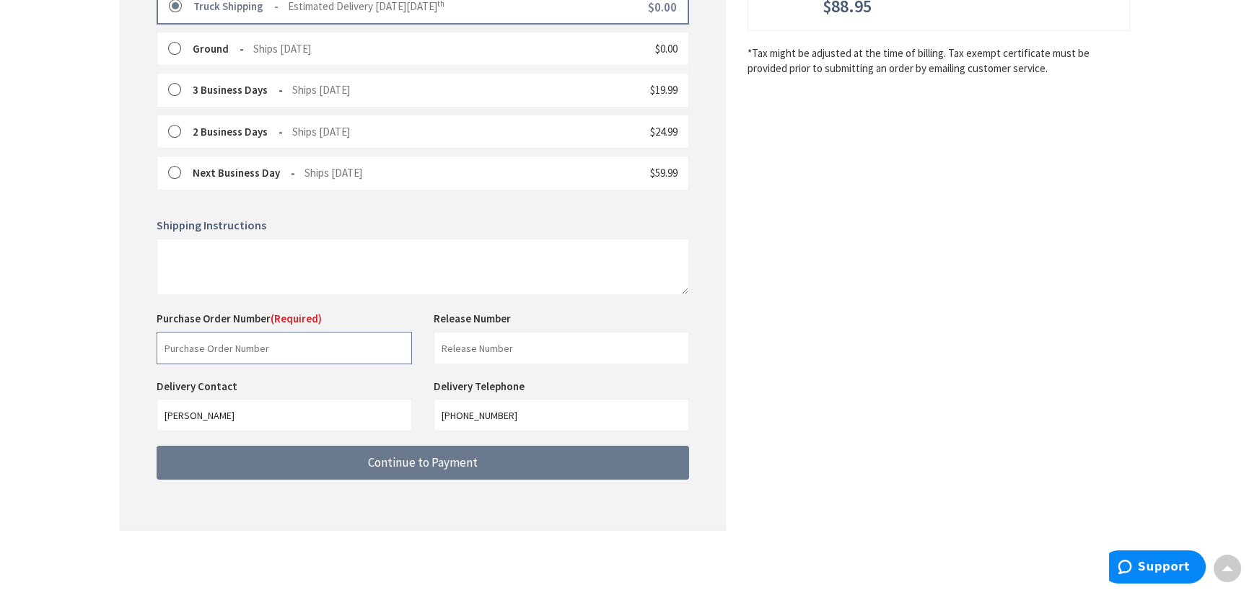
click at [289, 353] on input "text" at bounding box center [284, 348] width 255 height 32
type input "34146"
click at [480, 349] on input "text" at bounding box center [561, 348] width 255 height 32
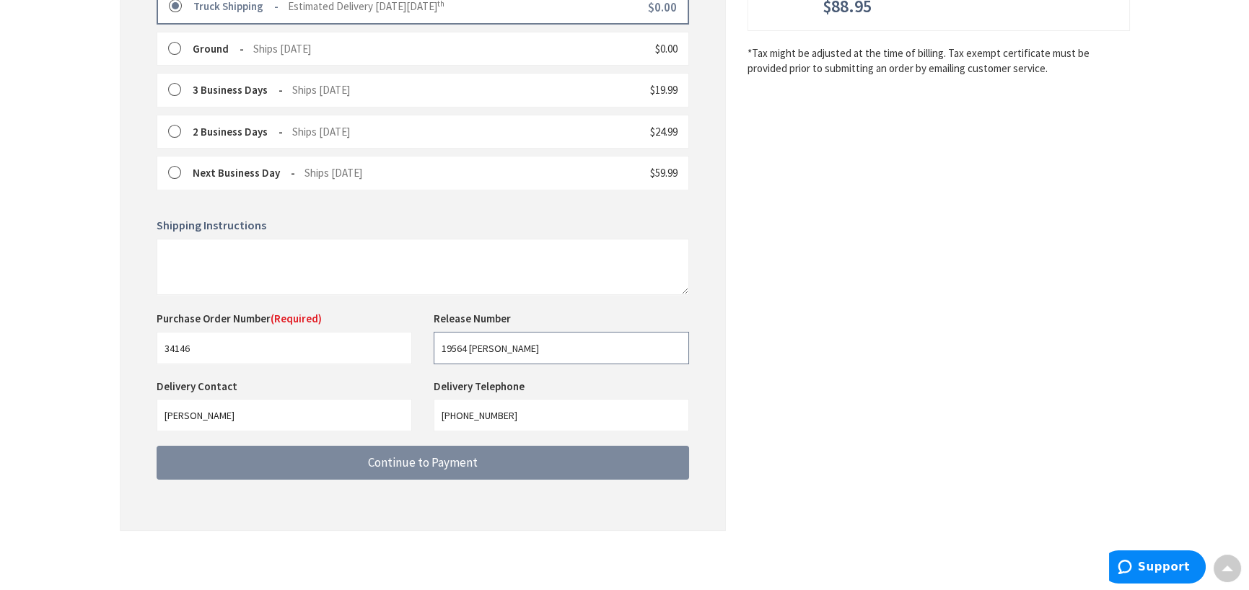
type input "19564 [PERSON_NAME]"
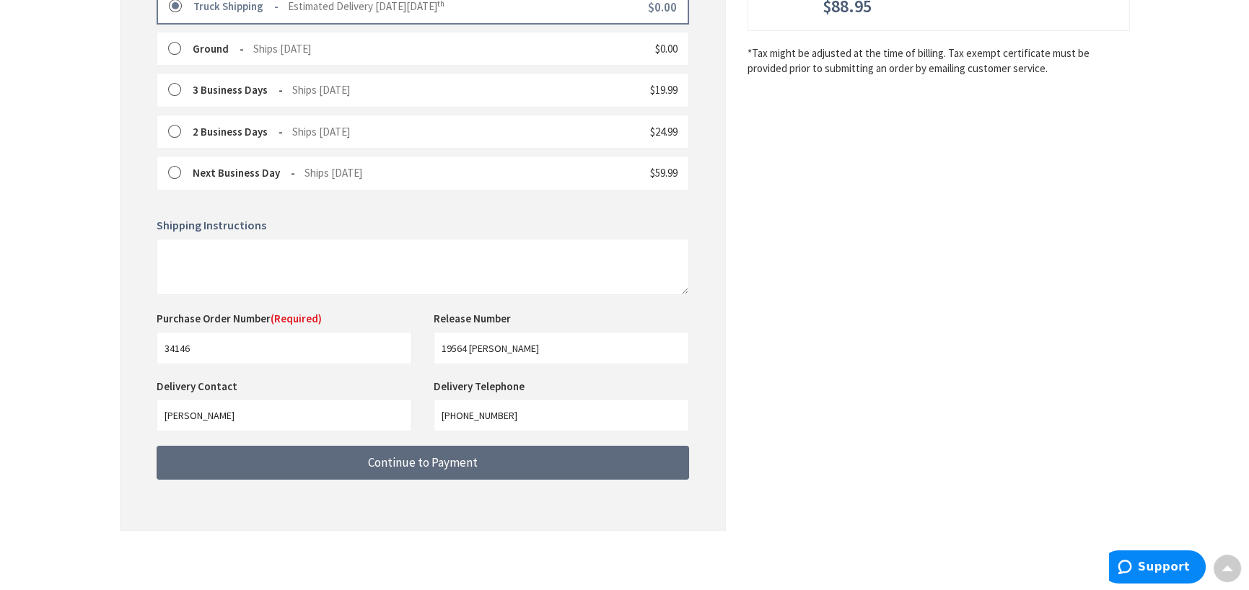
click at [439, 465] on span "Continue to Payment" at bounding box center [423, 463] width 110 height 16
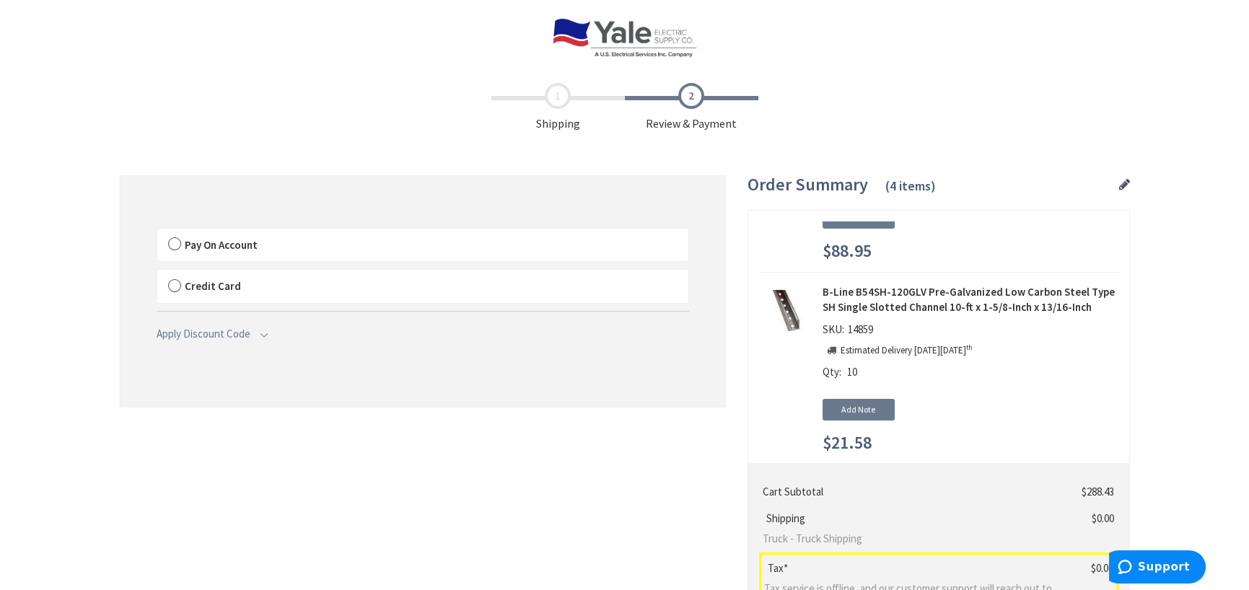
scroll to position [541, 0]
